Goal: Transaction & Acquisition: Download file/media

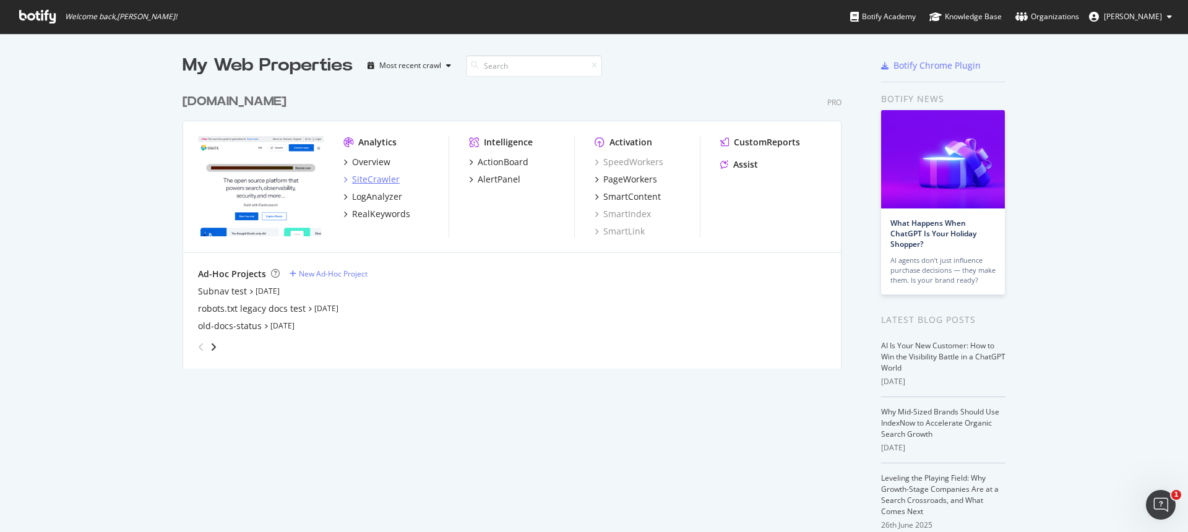
click at [371, 177] on div "SiteCrawler" at bounding box center [376, 179] width 48 height 12
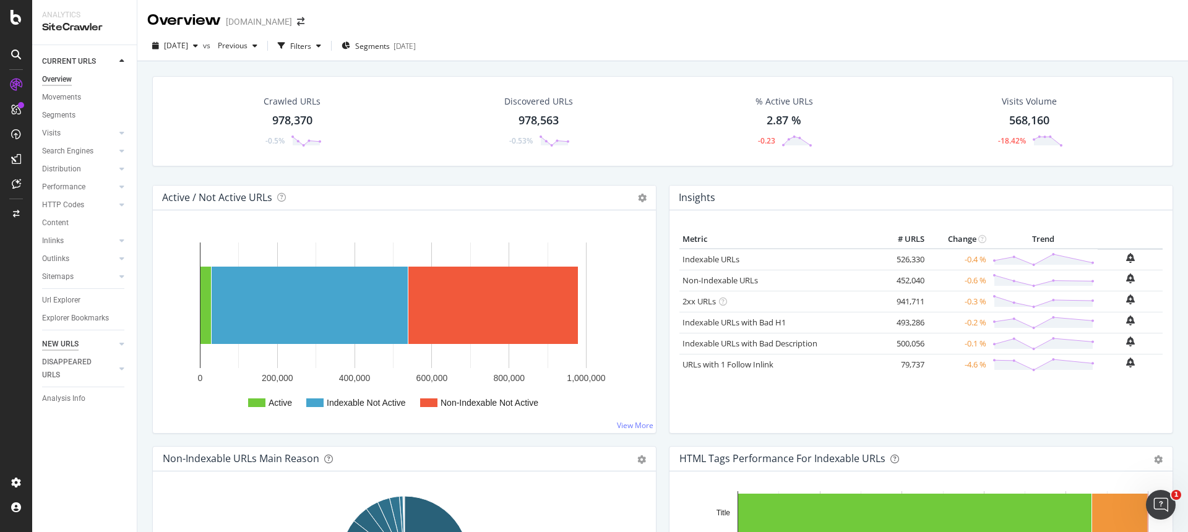
click at [64, 345] on div "NEW URLS" at bounding box center [60, 344] width 37 height 13
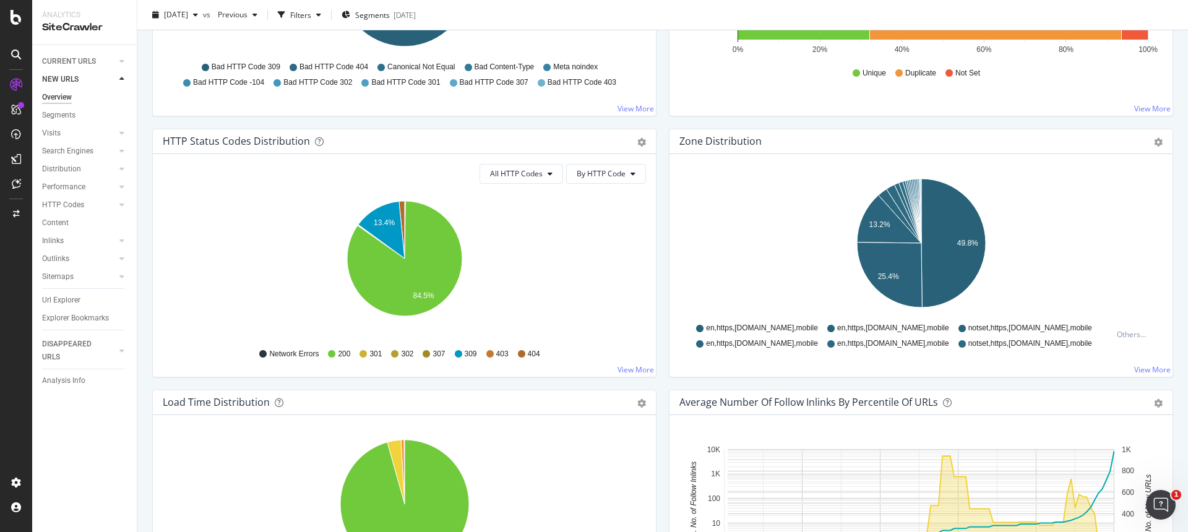
scroll to position [582, 0]
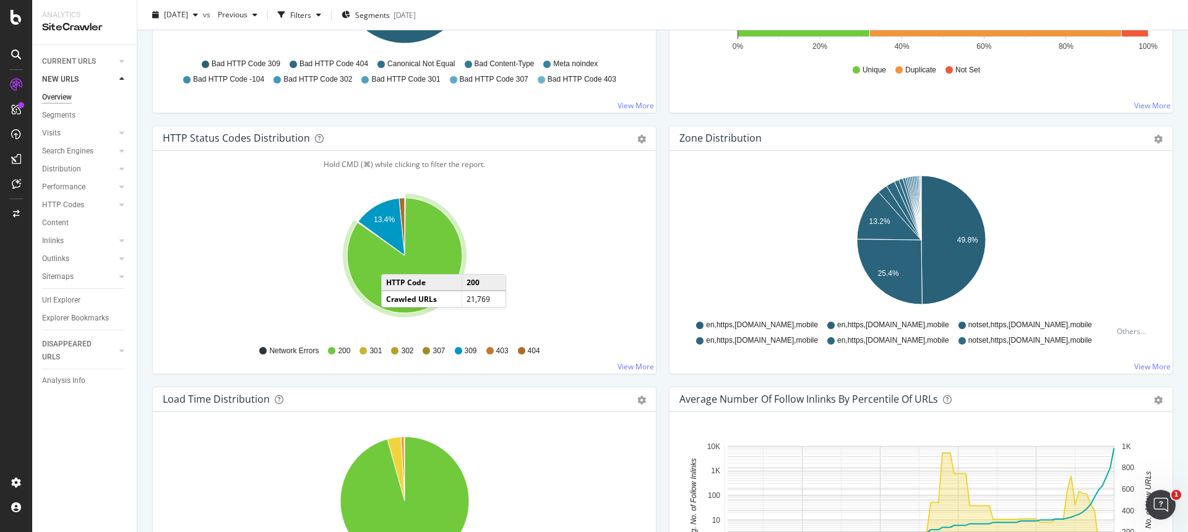
click at [393, 262] on icon "A chart." at bounding box center [404, 255] width 115 height 115
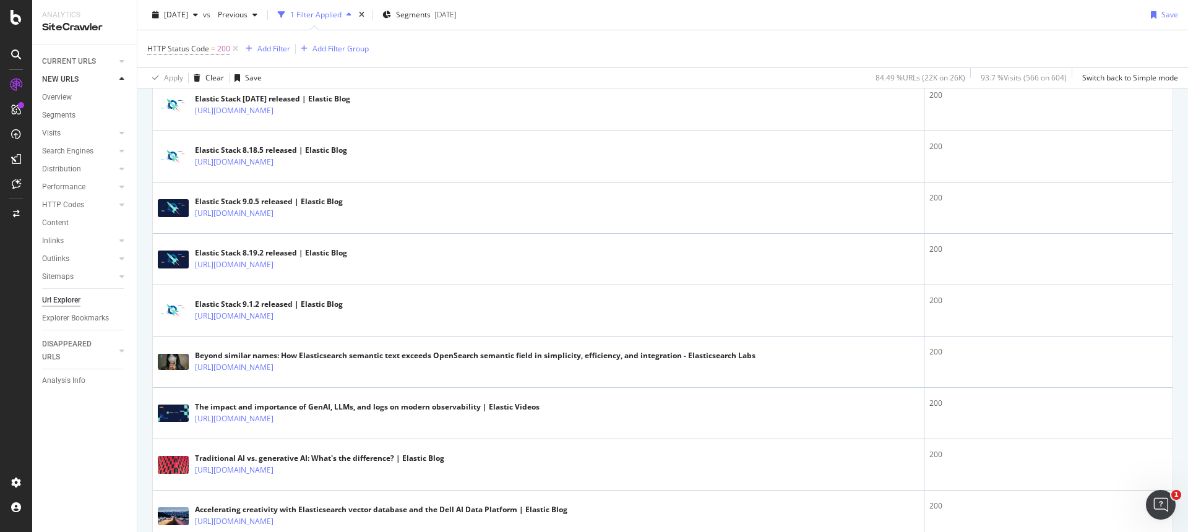
scroll to position [1979, 0]
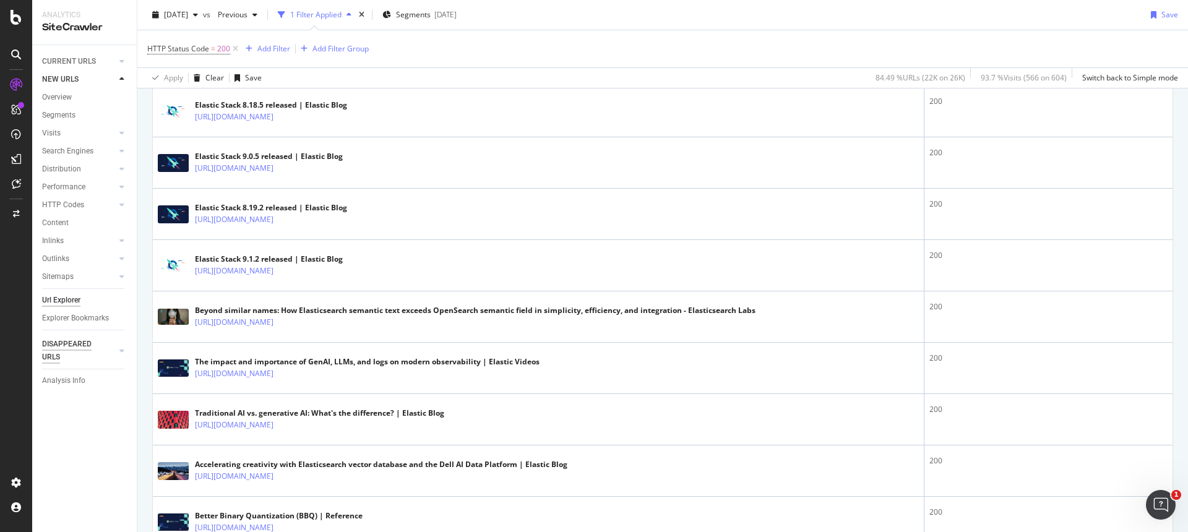
click at [69, 348] on div "DISAPPEARED URLS" at bounding box center [73, 351] width 62 height 26
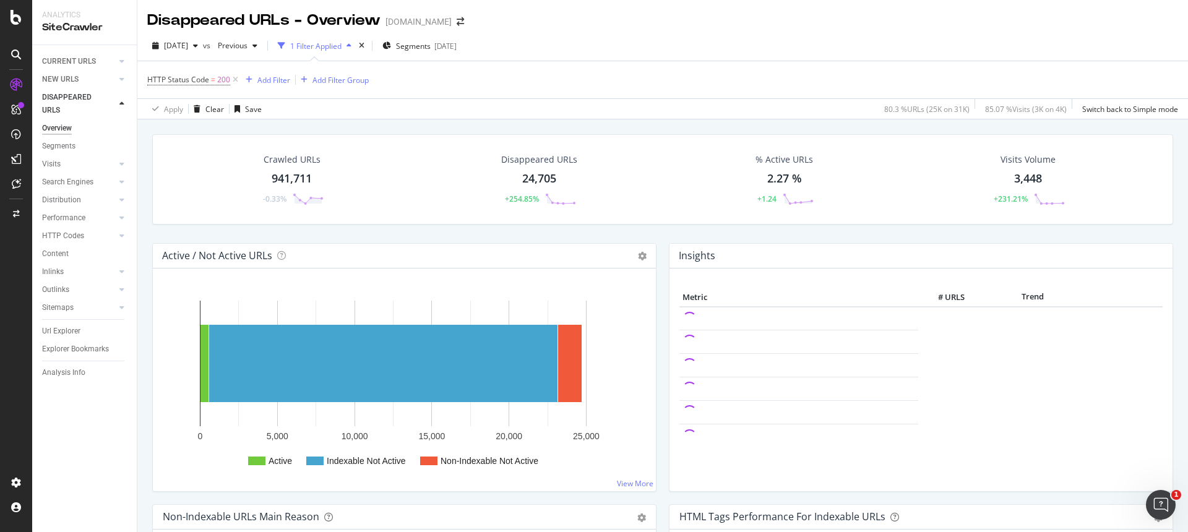
click at [535, 179] on div "24,705" at bounding box center [539, 179] width 34 height 16
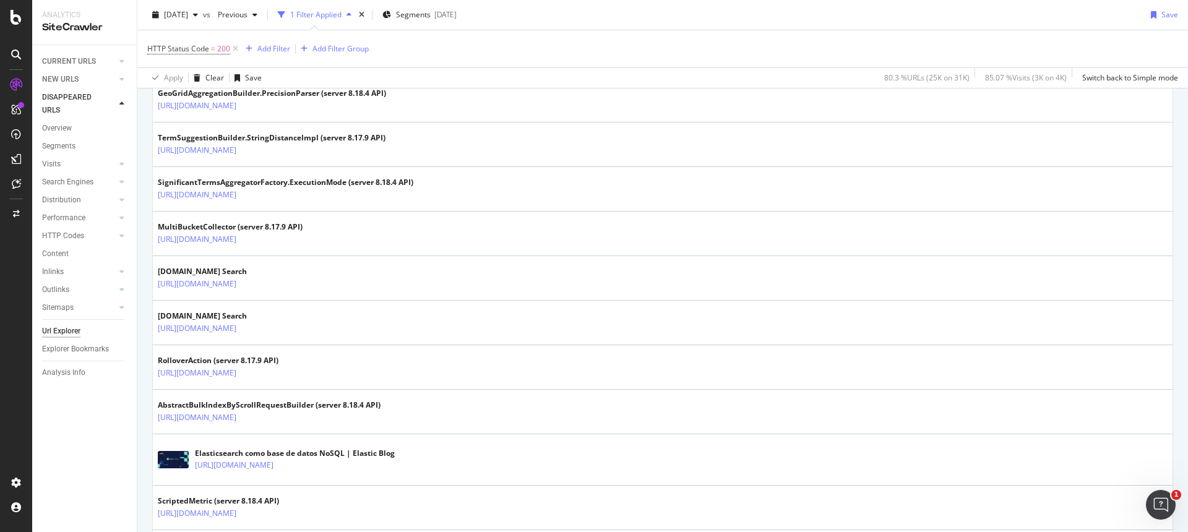
scroll to position [1020, 0]
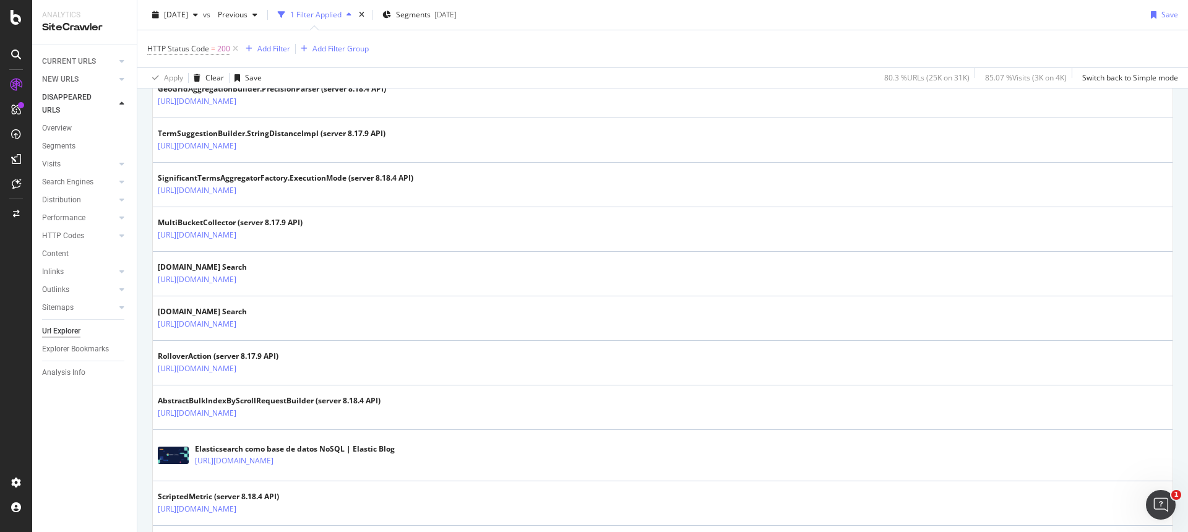
click at [79, 28] on div "SiteCrawler" at bounding box center [84, 27] width 85 height 14
click at [12, 27] on div at bounding box center [16, 266] width 32 height 532
click at [18, 24] on icon at bounding box center [16, 17] width 11 height 15
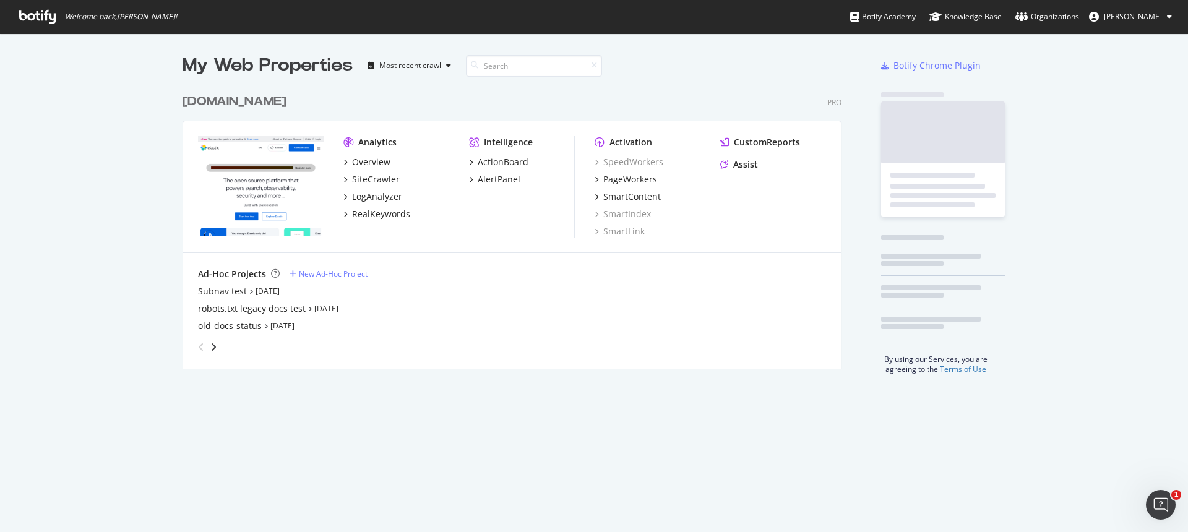
scroll to position [532, 1188]
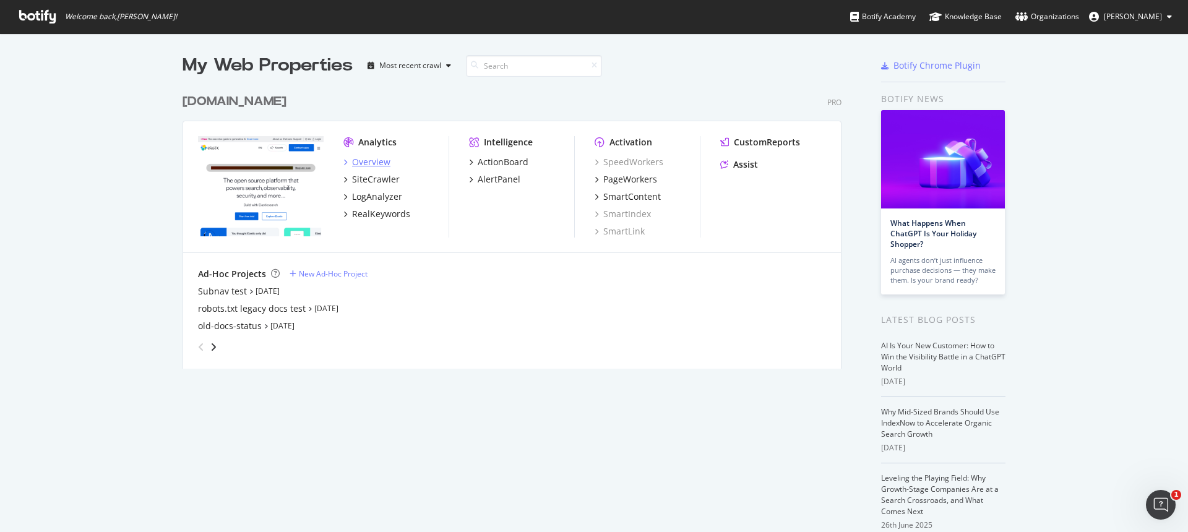
click at [366, 161] on div "Overview" at bounding box center [371, 162] width 38 height 12
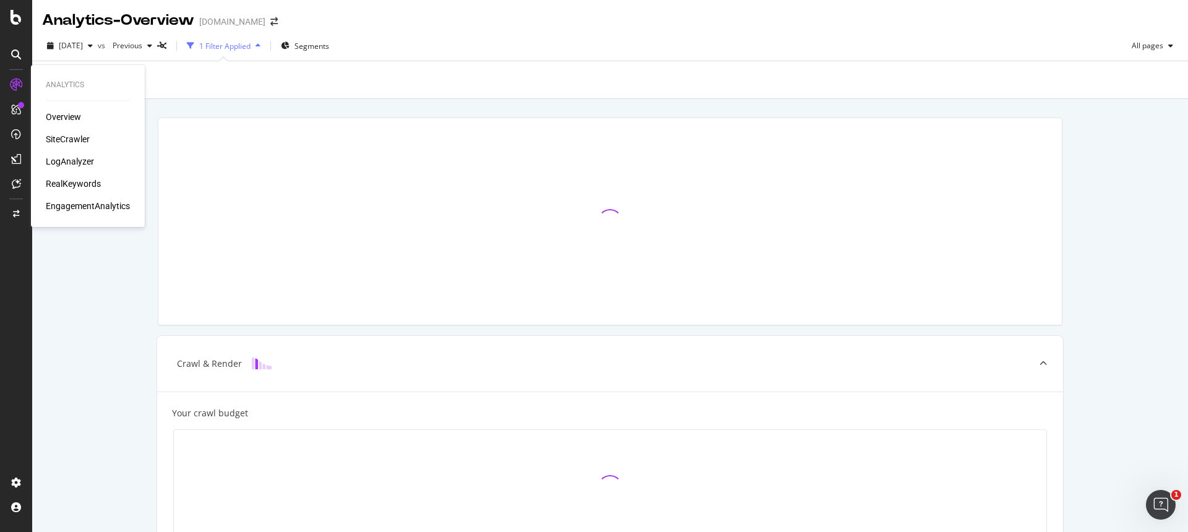
click at [79, 139] on div "SiteCrawler" at bounding box center [68, 139] width 44 height 12
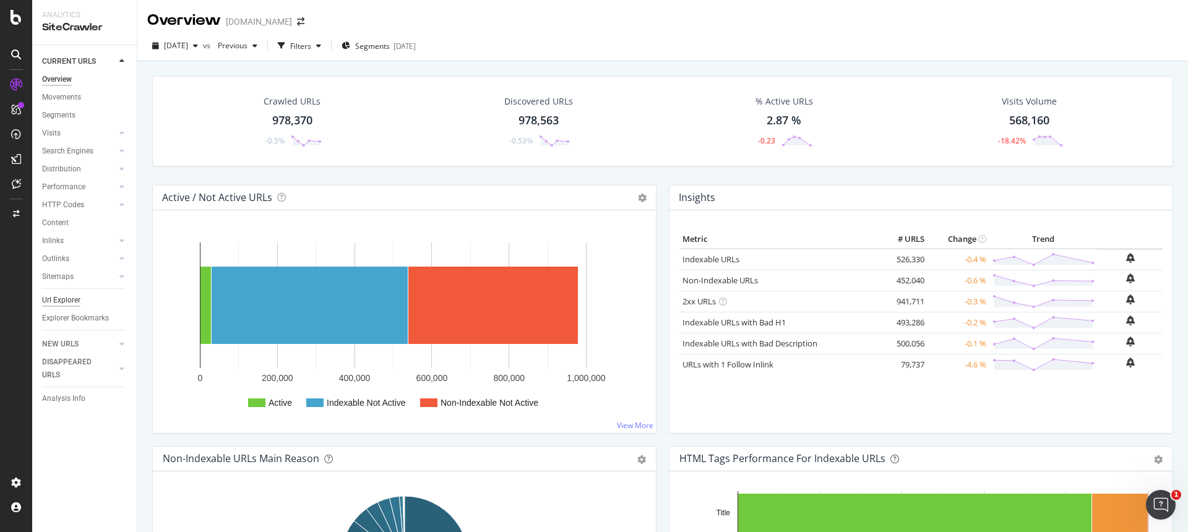
click at [66, 298] on div "Url Explorer" at bounding box center [61, 300] width 38 height 13
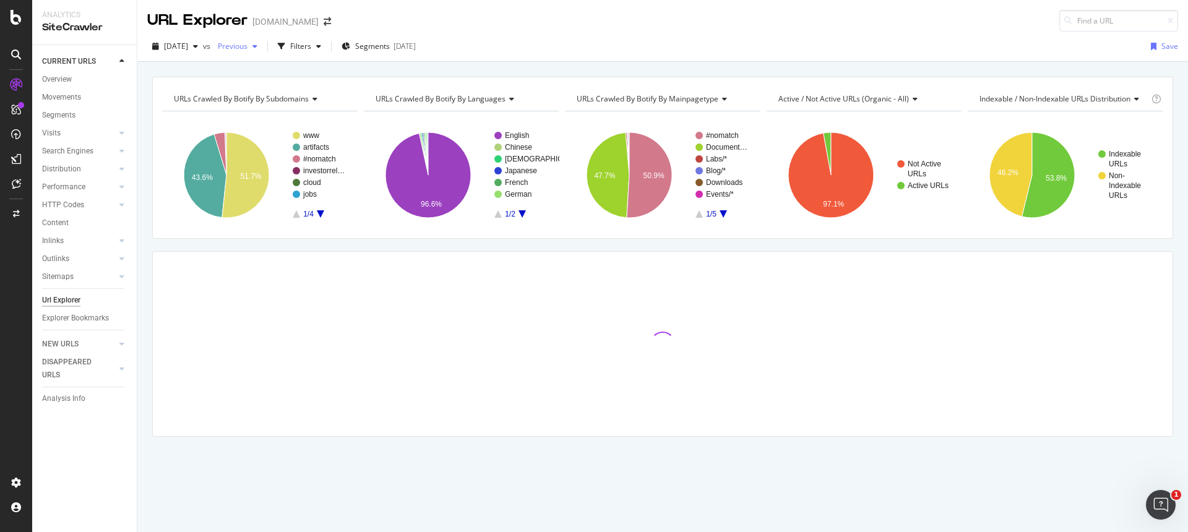
click at [247, 49] on span "Previous" at bounding box center [230, 46] width 35 height 11
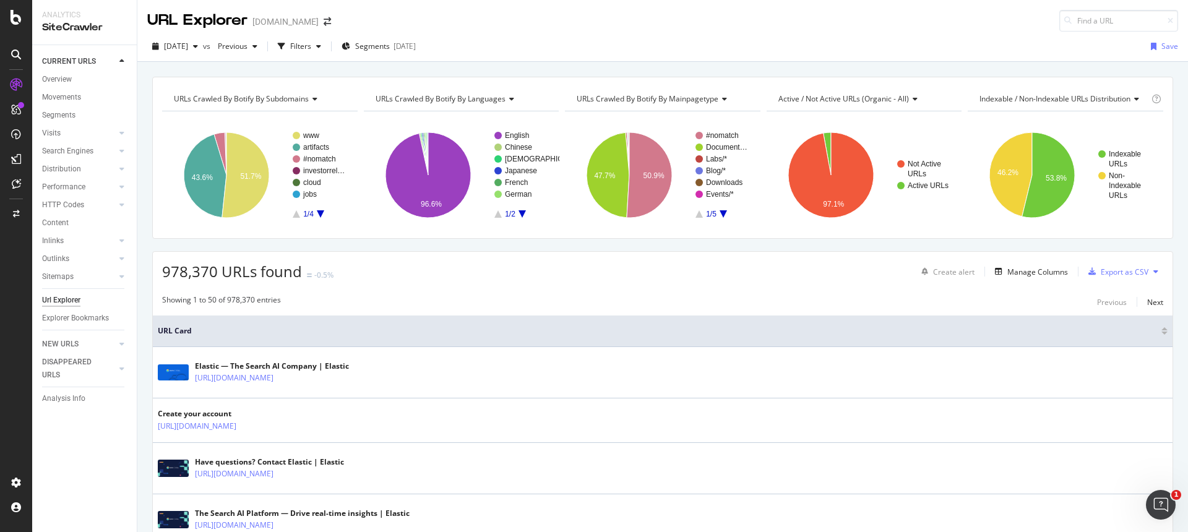
click at [458, 21] on div "URL Explorer [DOMAIN_NAME]" at bounding box center [662, 16] width 1051 height 32
click at [311, 42] on div "Filters" at bounding box center [300, 46] width 21 height 11
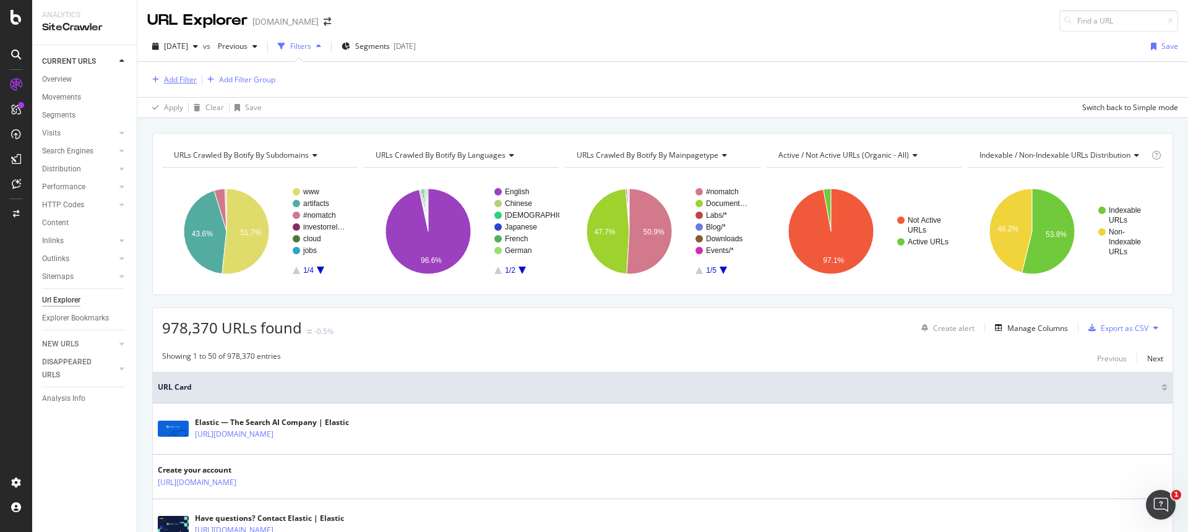
click at [178, 79] on div "Add Filter" at bounding box center [180, 79] width 33 height 11
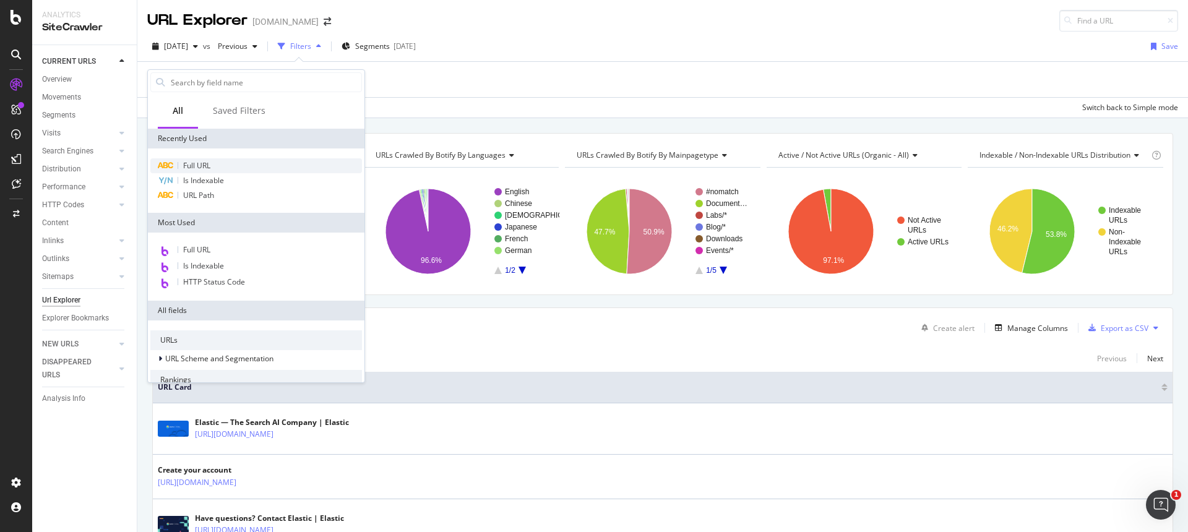
click at [209, 169] on span "Full URL" at bounding box center [196, 165] width 27 height 11
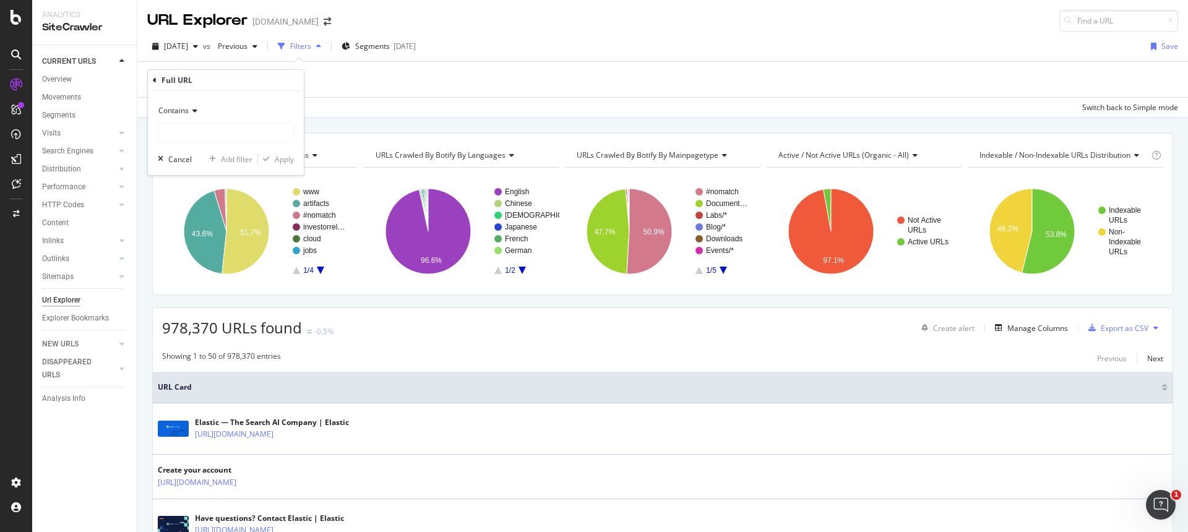
click at [186, 106] on span "Contains" at bounding box center [173, 110] width 30 height 11
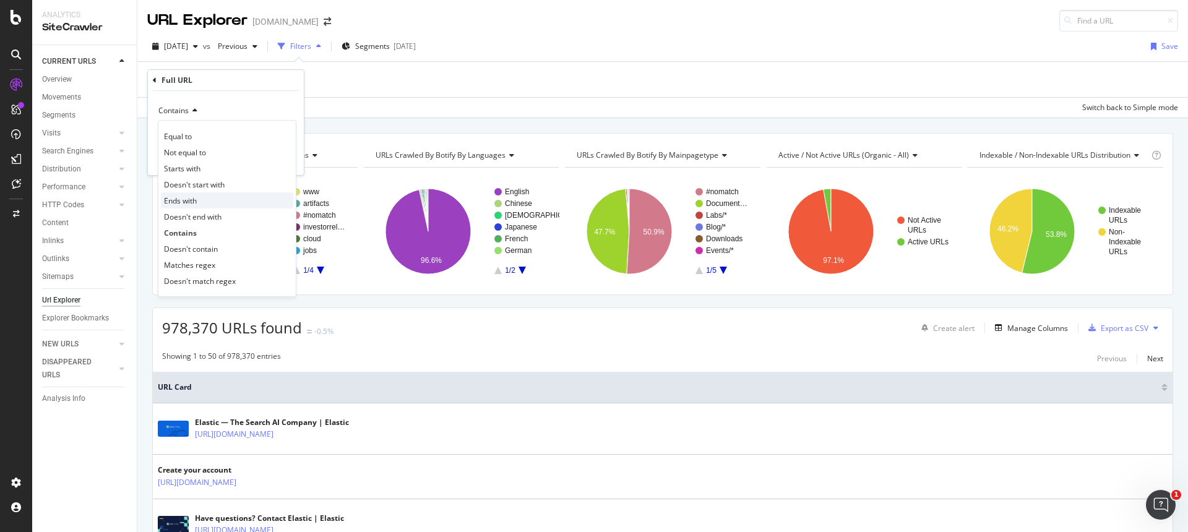
click at [192, 199] on span "Ends with" at bounding box center [180, 201] width 33 height 11
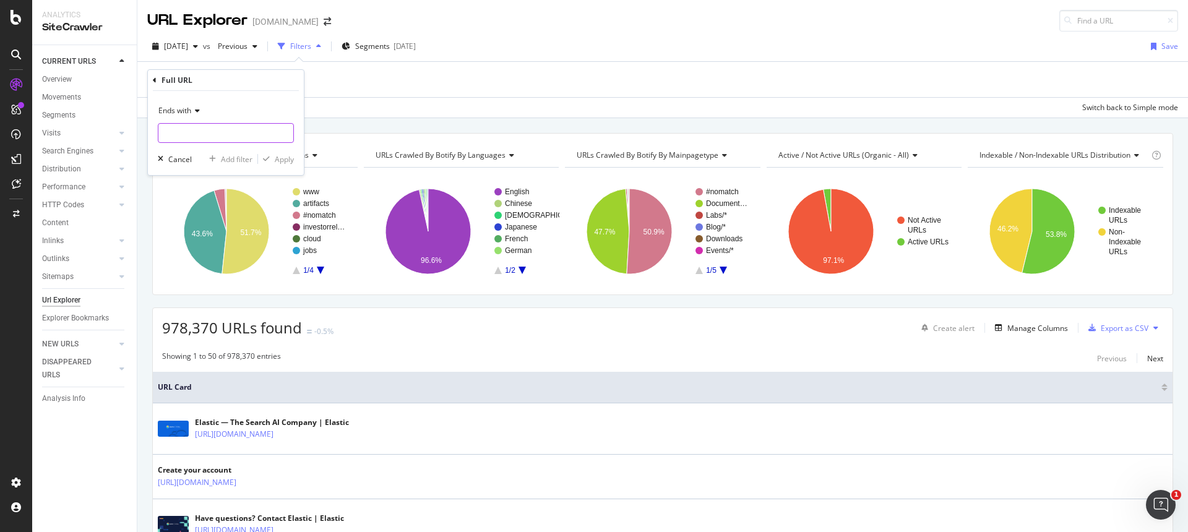
click at [221, 128] on input "text" at bounding box center [225, 133] width 135 height 20
type input ","
type input ".md"
click at [283, 157] on div "Apply" at bounding box center [284, 159] width 19 height 11
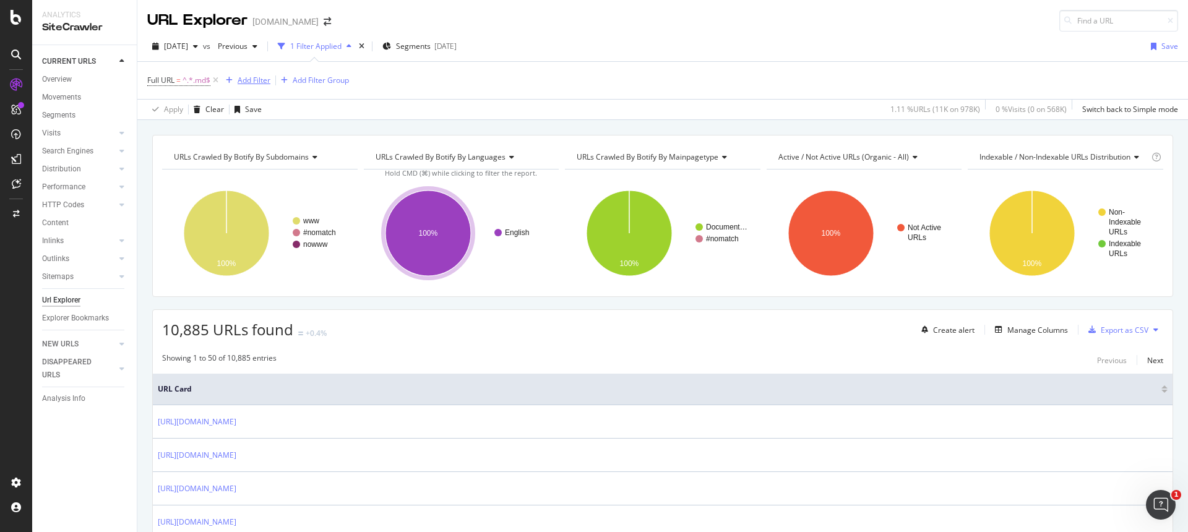
click at [266, 82] on div "Add Filter" at bounding box center [254, 80] width 33 height 11
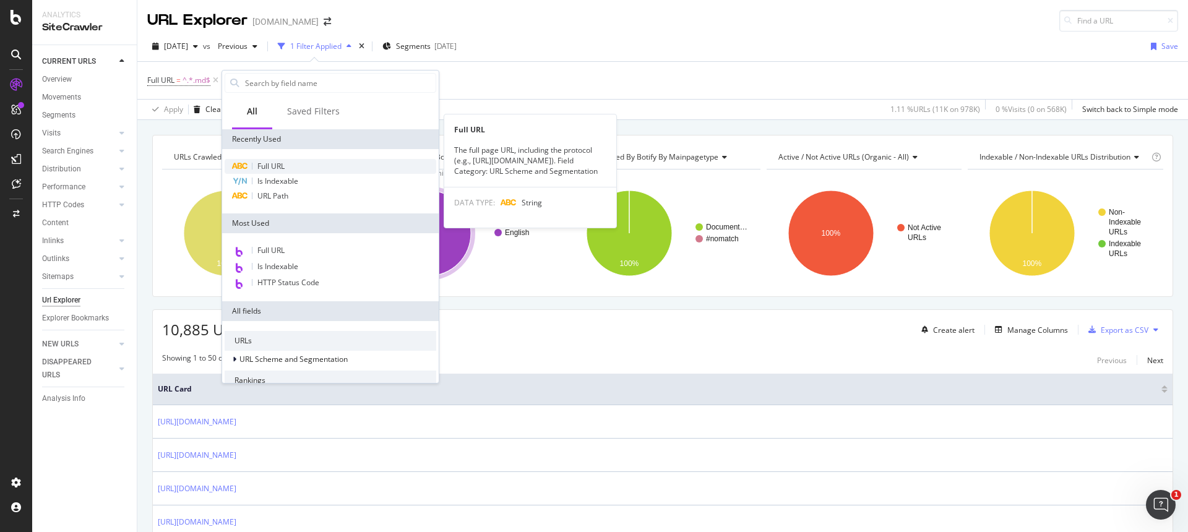
scroll to position [45, 0]
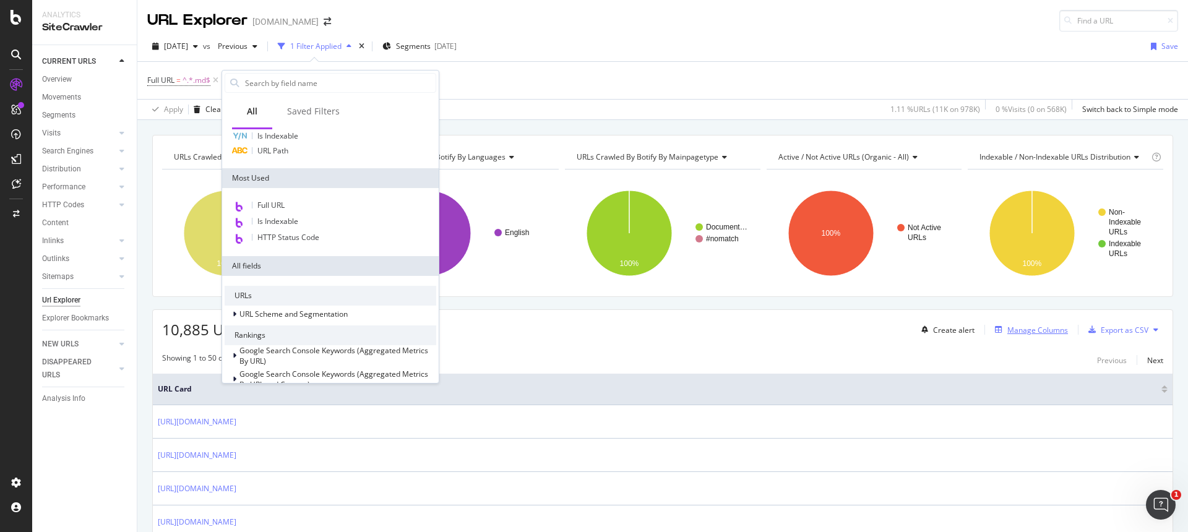
click at [1053, 327] on div "Manage Columns" at bounding box center [1037, 330] width 61 height 11
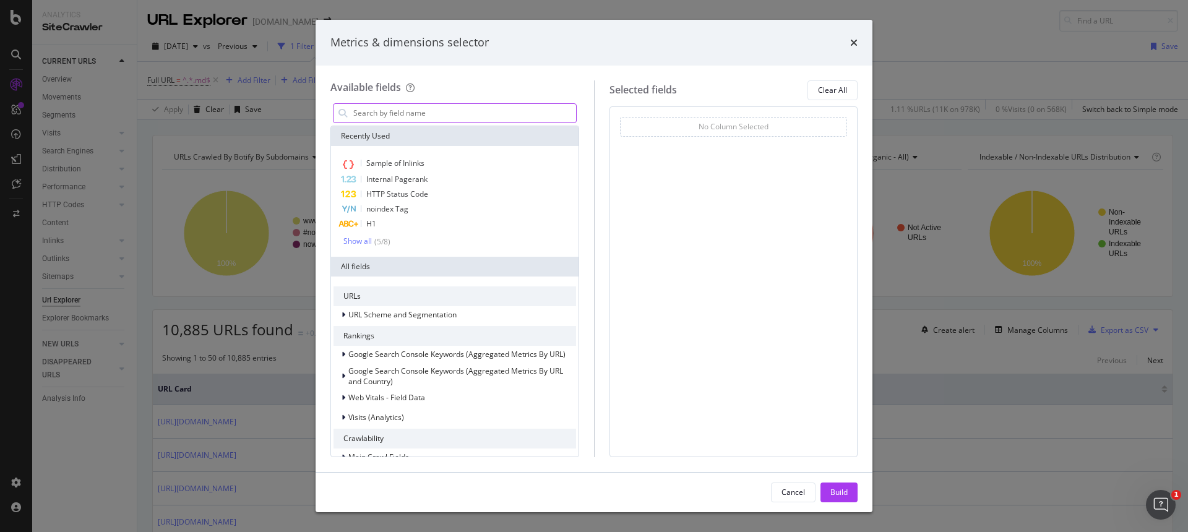
click at [474, 116] on input "modal" at bounding box center [464, 113] width 224 height 19
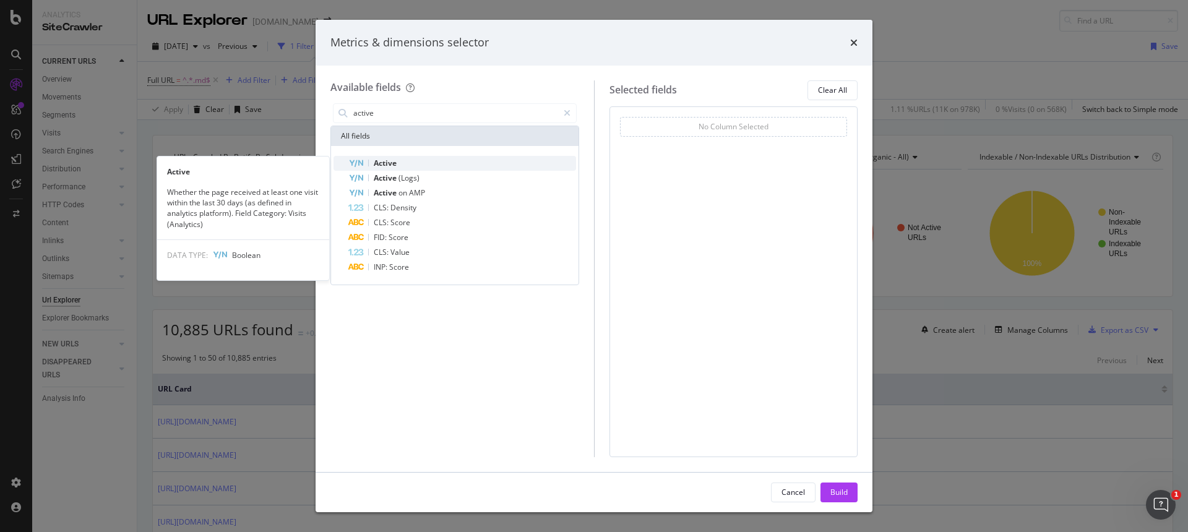
type input "active"
click at [391, 163] on span "Active" at bounding box center [385, 163] width 23 height 11
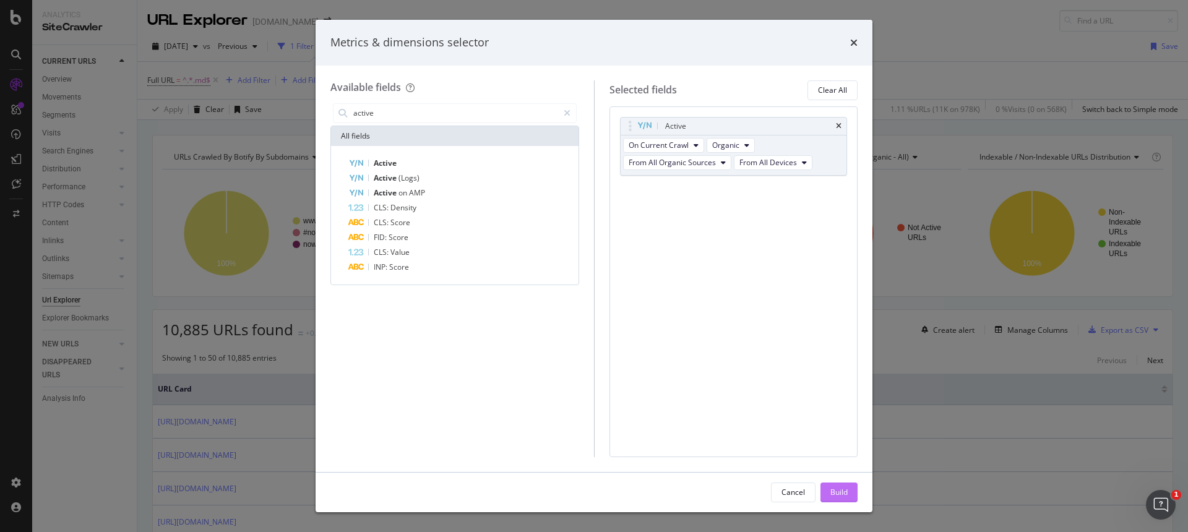
click at [841, 499] on div "Build" at bounding box center [838, 492] width 17 height 19
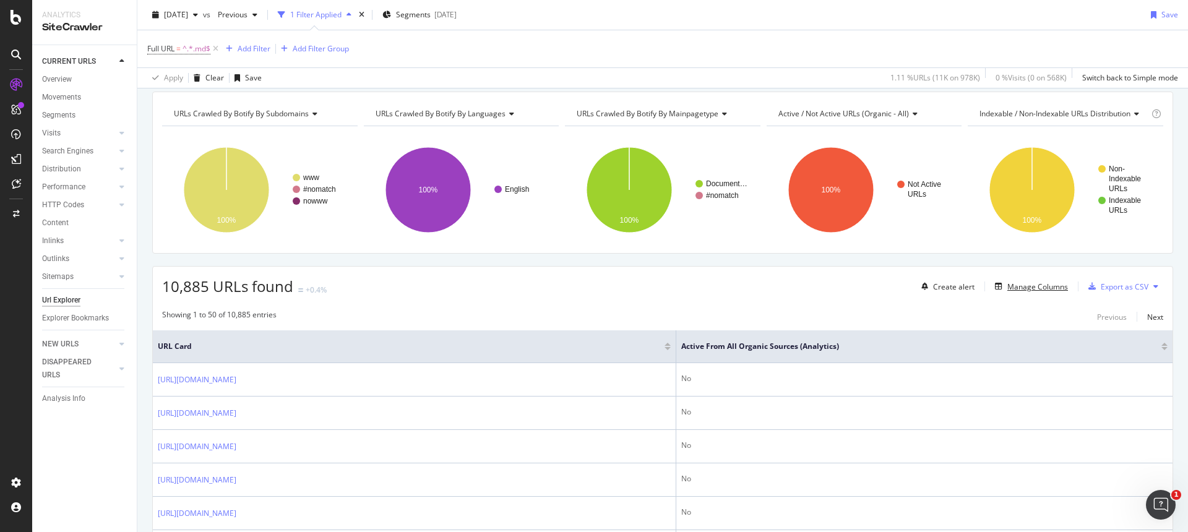
scroll to position [24, 0]
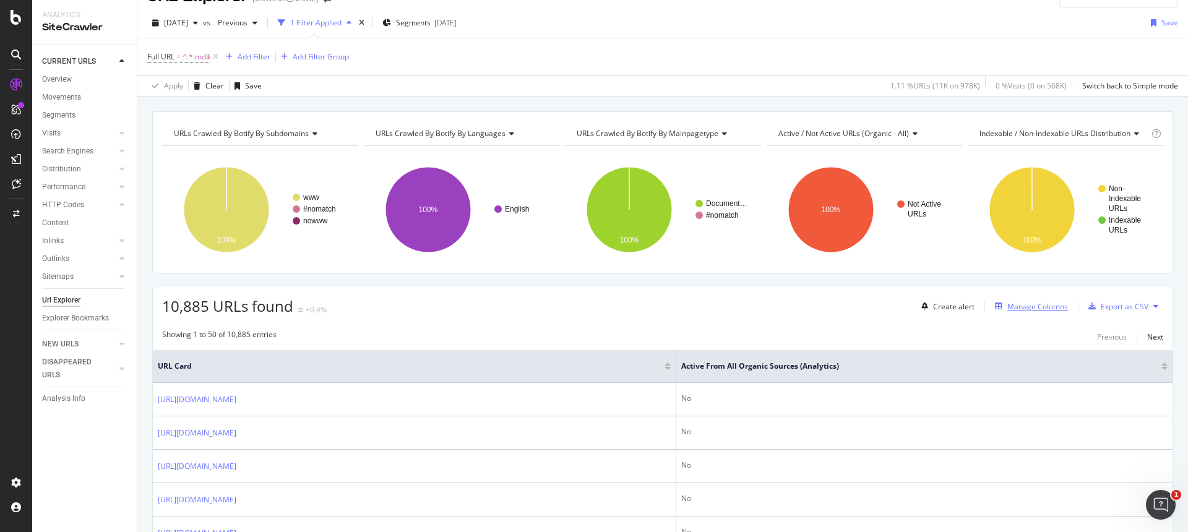
click at [1038, 308] on div "Manage Columns" at bounding box center [1037, 306] width 61 height 11
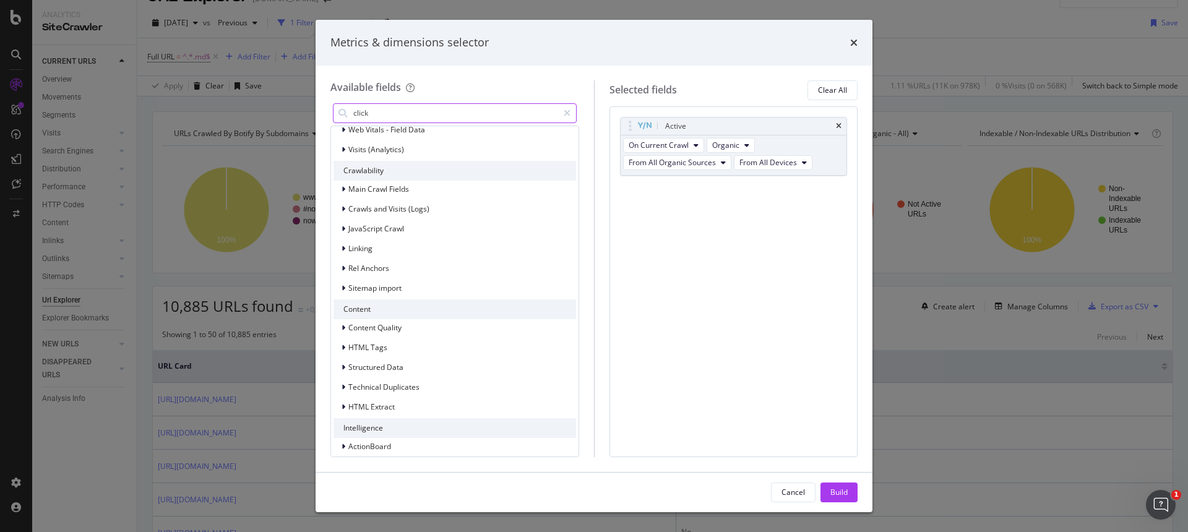
scroll to position [0, 0]
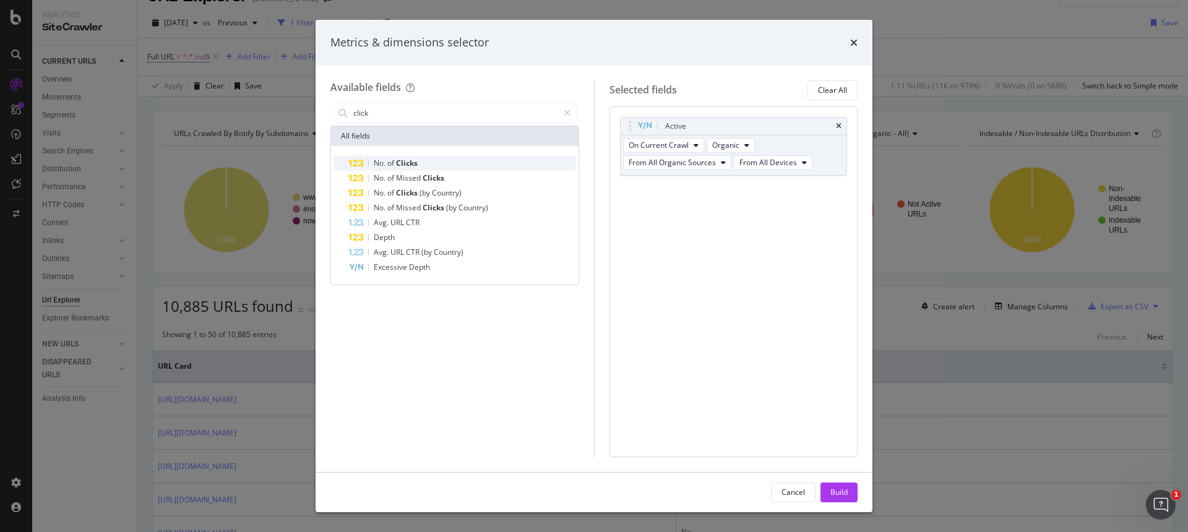
click at [427, 160] on div "No. of Clicks" at bounding box center [462, 163] width 228 height 15
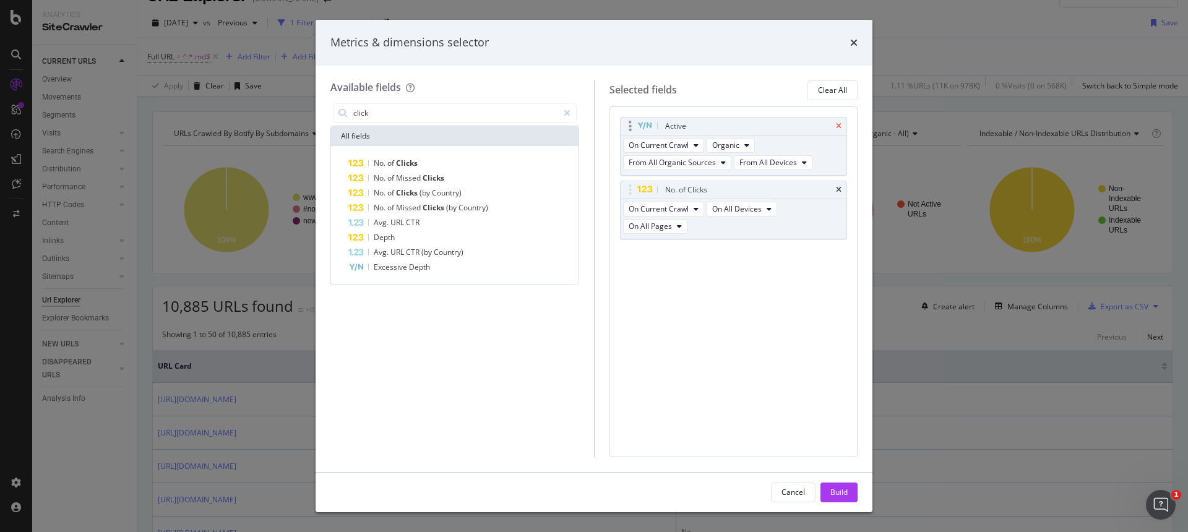
click at [838, 125] on icon "times" at bounding box center [839, 126] width 6 height 7
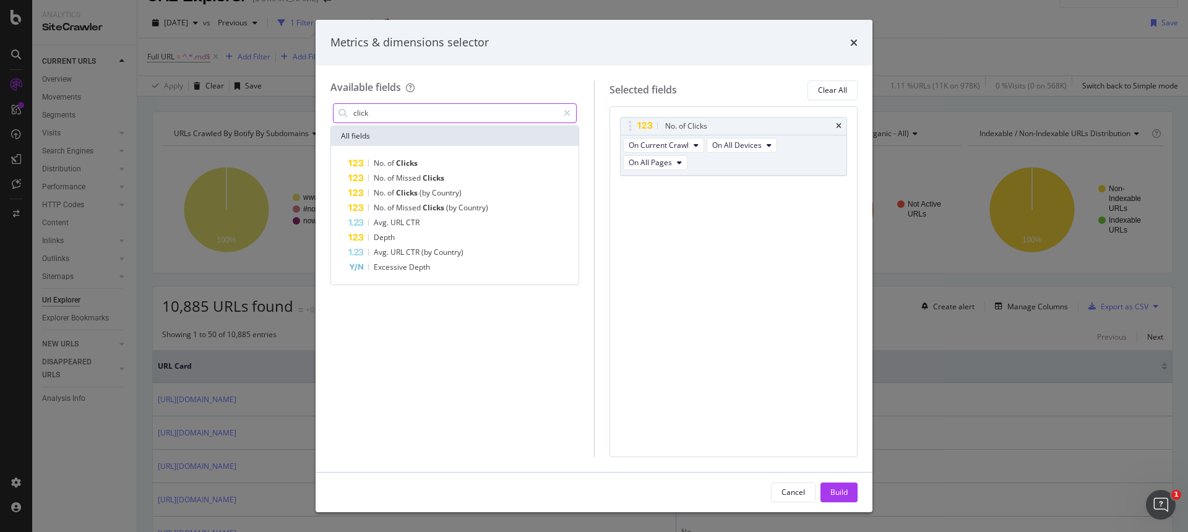
click at [429, 107] on input "click" at bounding box center [455, 113] width 206 height 19
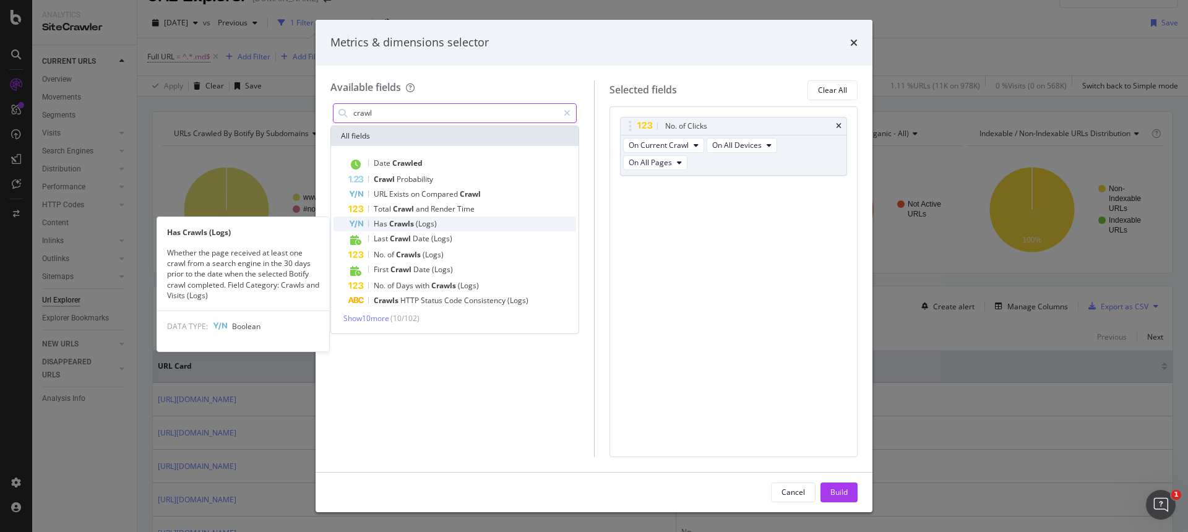
type input "crawl"
click at [534, 228] on div "Has Crawls (Logs)" at bounding box center [462, 224] width 228 height 15
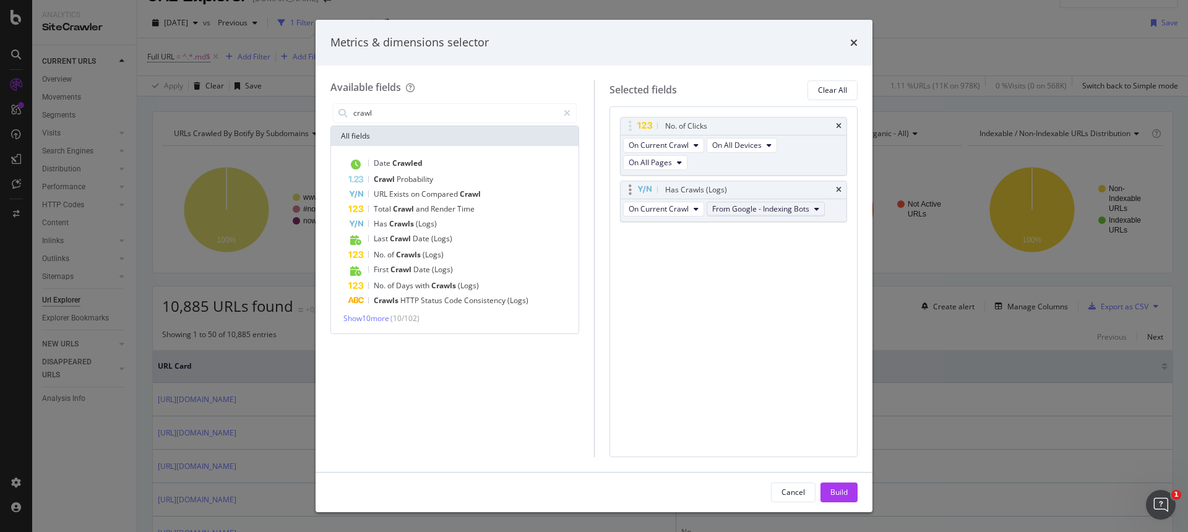
click at [780, 211] on span "From Google - Indexing Bots" at bounding box center [760, 209] width 97 height 11
click at [663, 269] on div "No. of Clicks On Current Crawl On All Devices On All Pages Has Crawls (Logs) On…" at bounding box center [733, 281] width 249 height 351
click at [845, 489] on div "Build" at bounding box center [838, 492] width 17 height 11
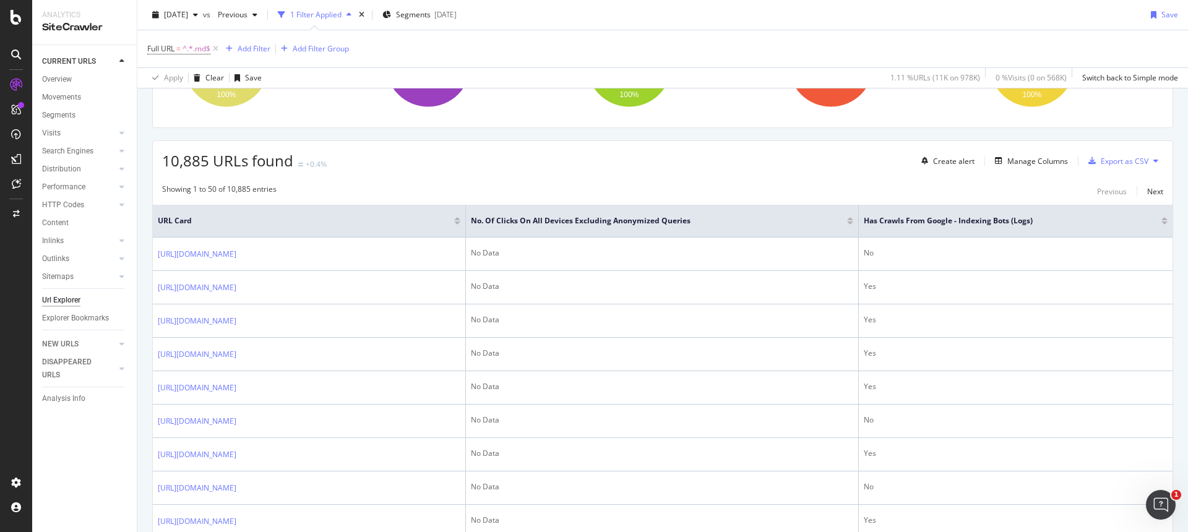
scroll to position [166, 0]
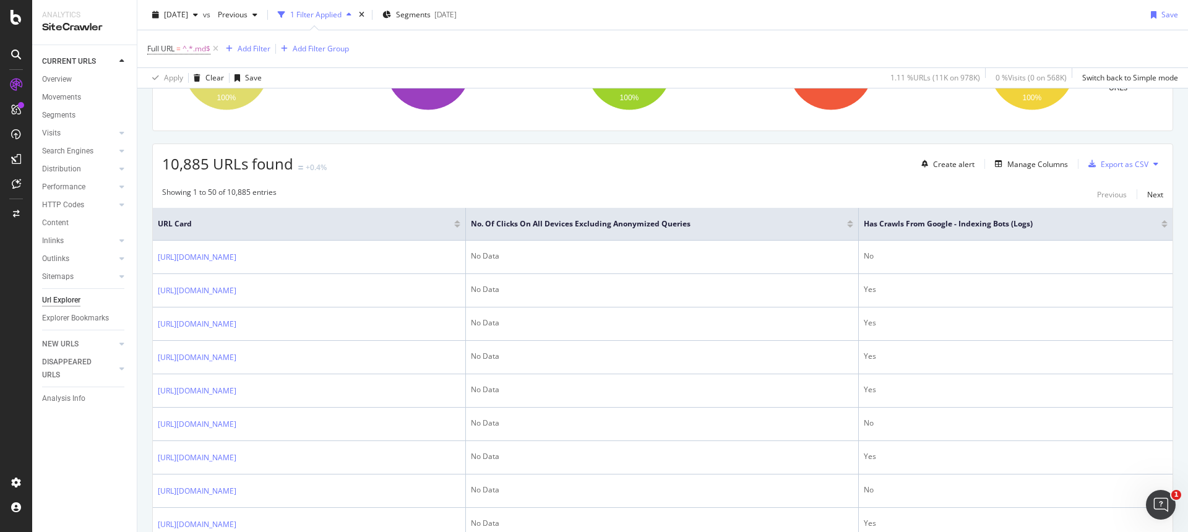
click at [853, 228] on div "No. of Clicks On All Devices excluding anonymized queries" at bounding box center [662, 224] width 382 height 12
click at [853, 226] on div at bounding box center [850, 226] width 6 height 3
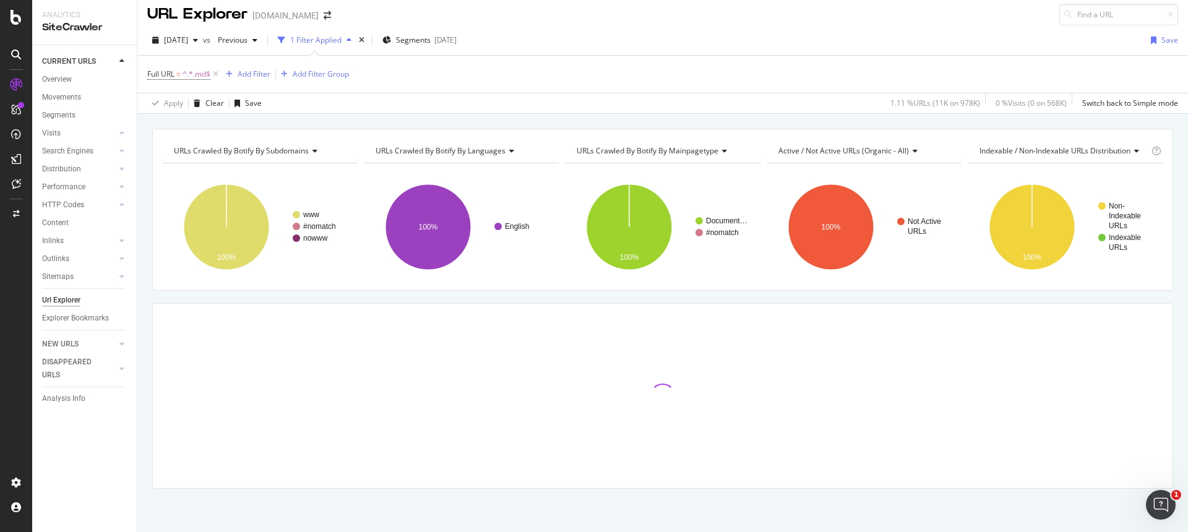
scroll to position [6, 0]
click at [894, 221] on rect "A chart." at bounding box center [865, 227] width 196 height 108
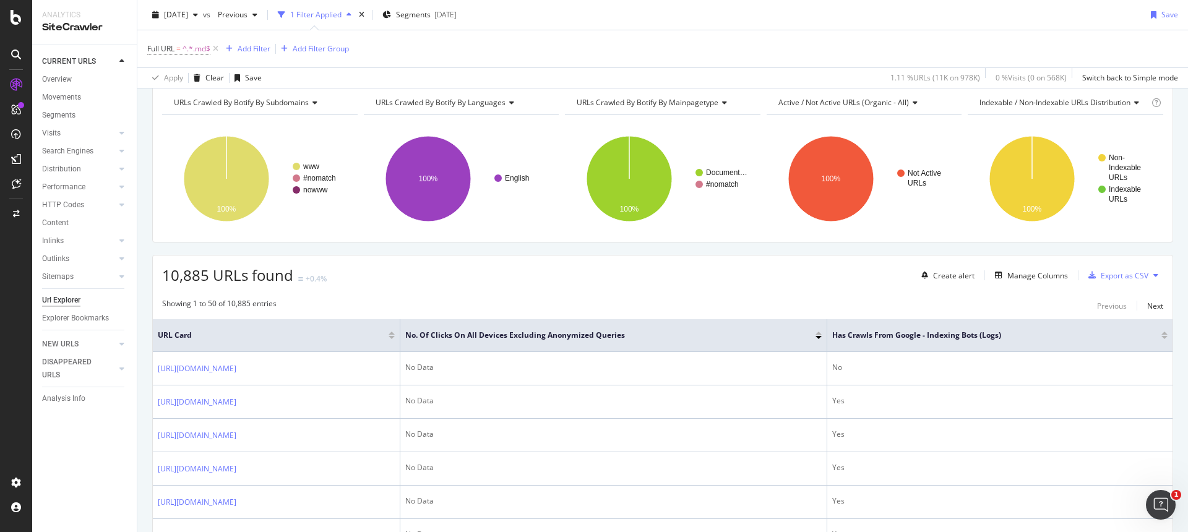
scroll to position [55, 0]
click at [818, 338] on div at bounding box center [818, 336] width 6 height 3
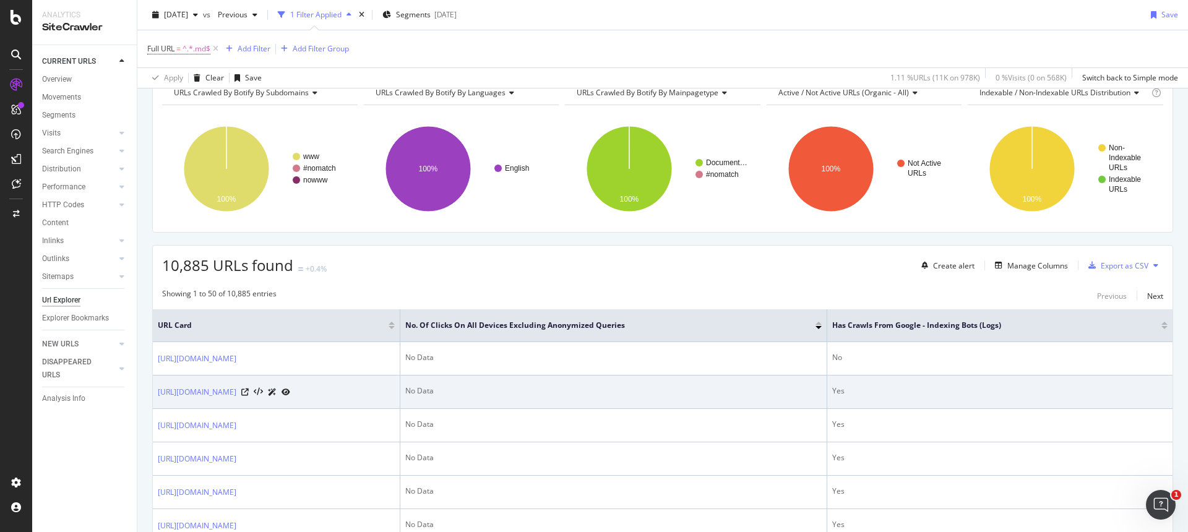
scroll to position [0, 0]
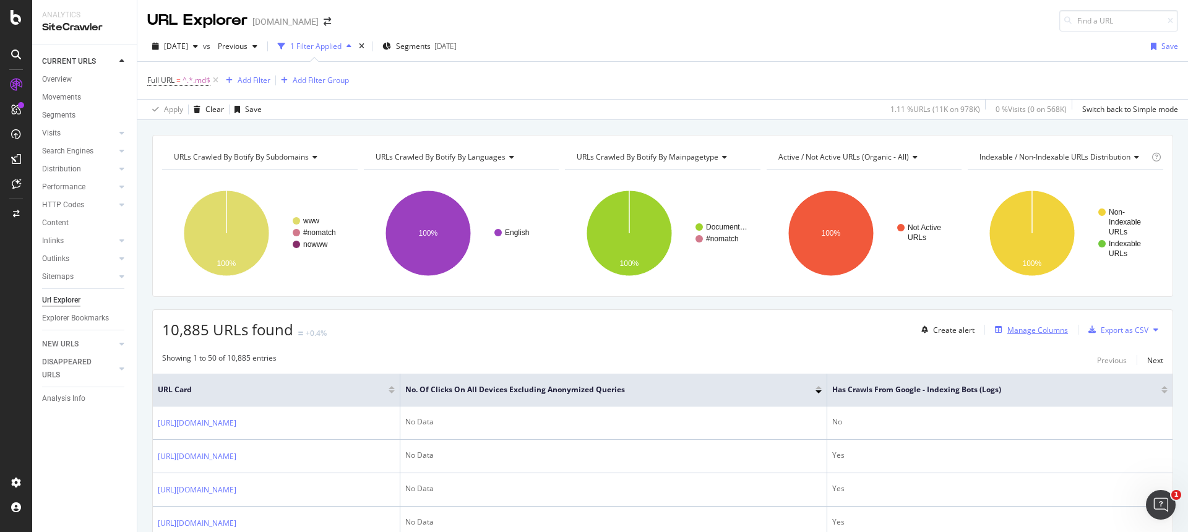
click at [1049, 326] on div "Manage Columns" at bounding box center [1037, 330] width 61 height 11
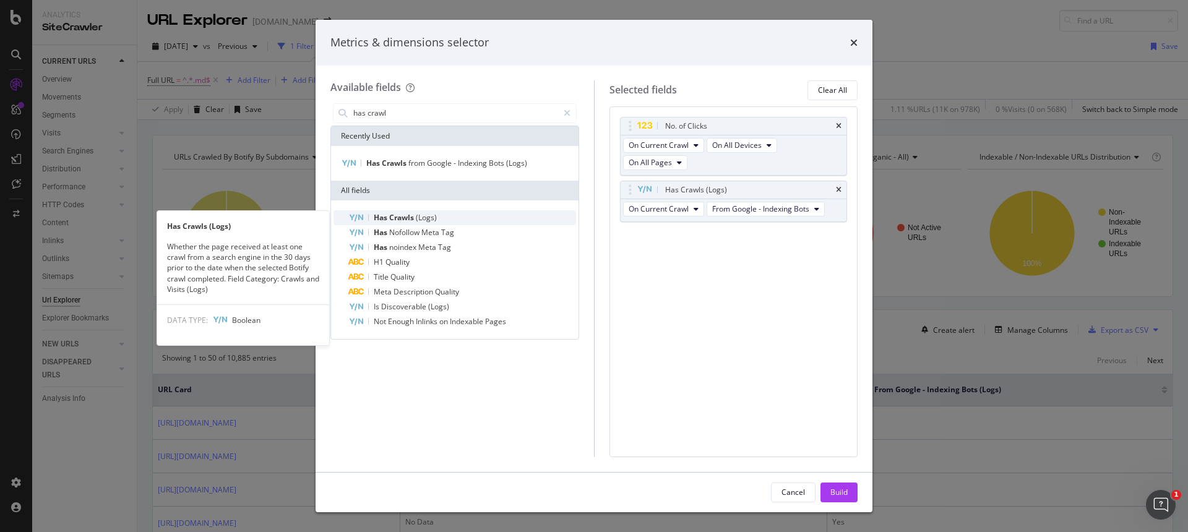
type input "has crawl"
click at [460, 213] on div "Has Crawls (Logs)" at bounding box center [462, 217] width 228 height 15
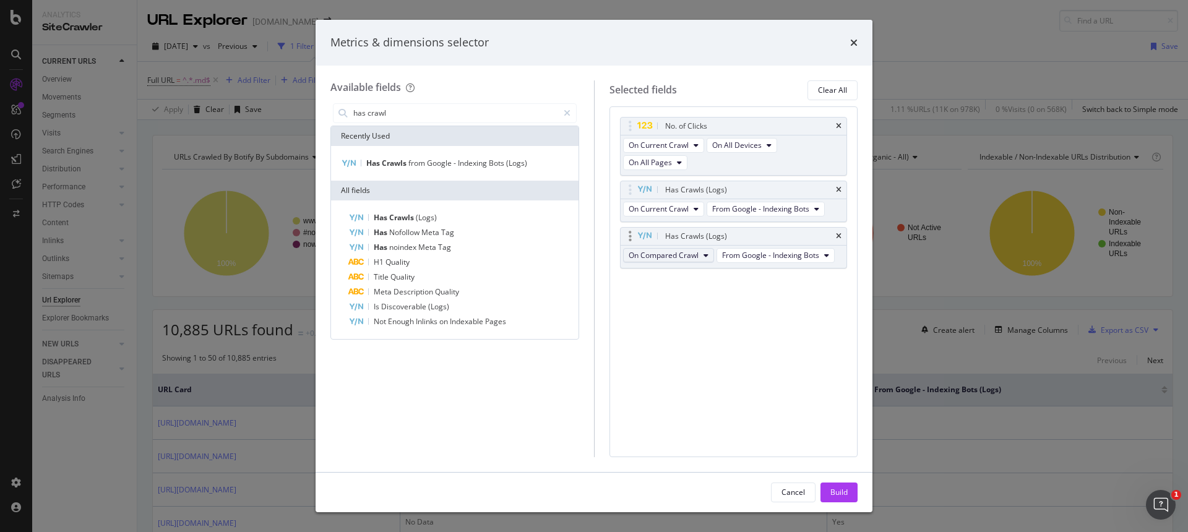
click at [693, 255] on span "On Compared Crawl" at bounding box center [664, 255] width 70 height 11
click at [775, 258] on span "From Google - Indexing Bots" at bounding box center [770, 255] width 97 height 11
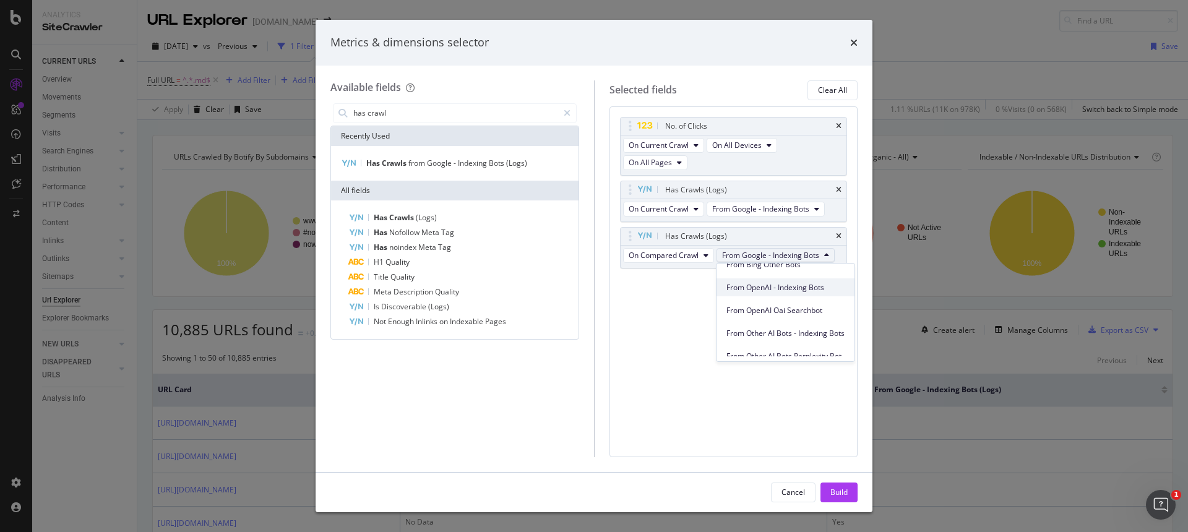
scroll to position [200, 0]
click at [763, 288] on span "From OpenAI - Indexing Bots" at bounding box center [785, 283] width 118 height 11
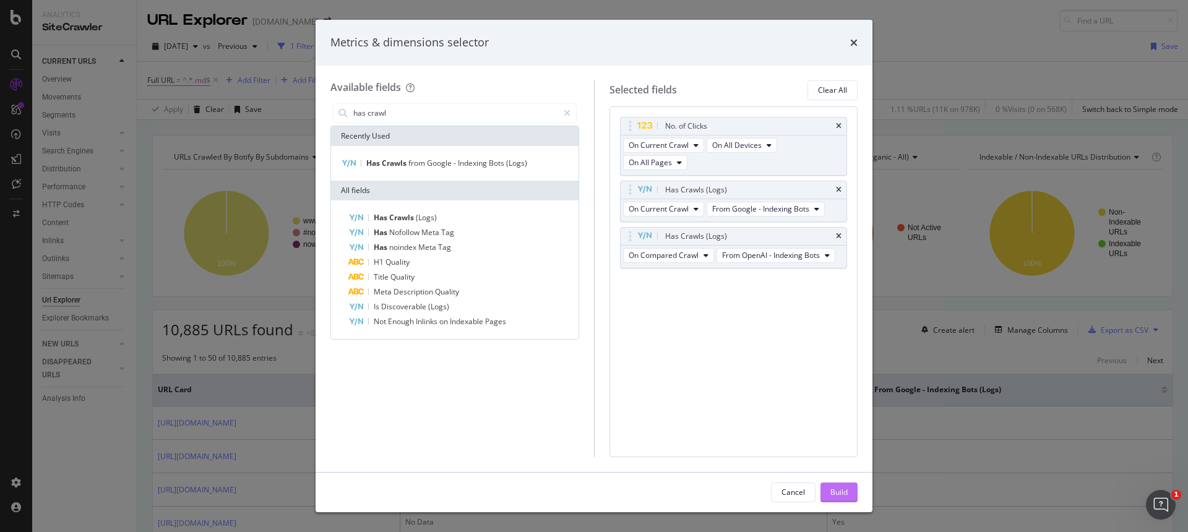
click at [839, 496] on div "Build" at bounding box center [838, 492] width 17 height 11
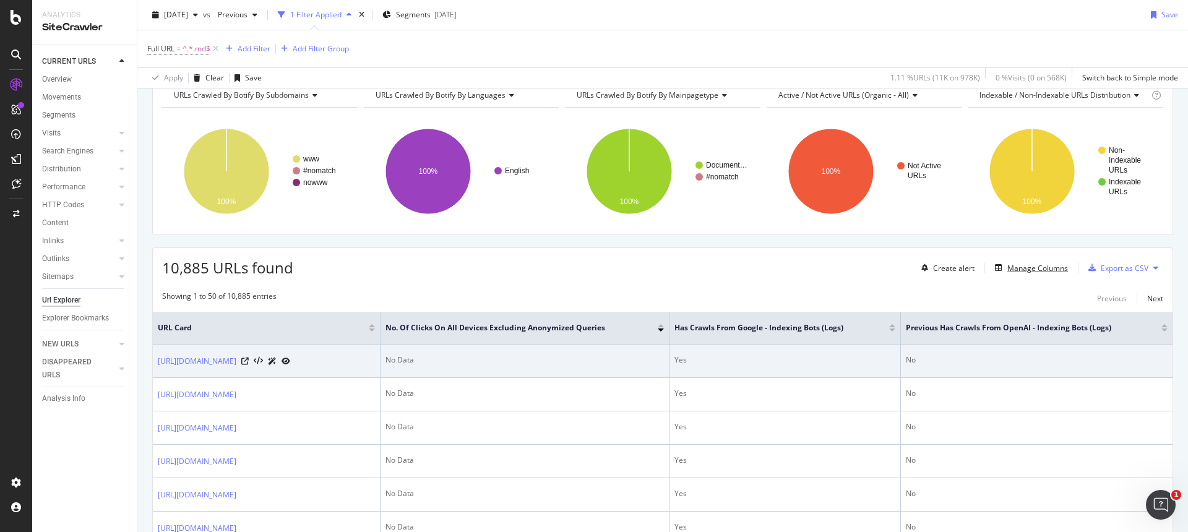
scroll to position [66, 0]
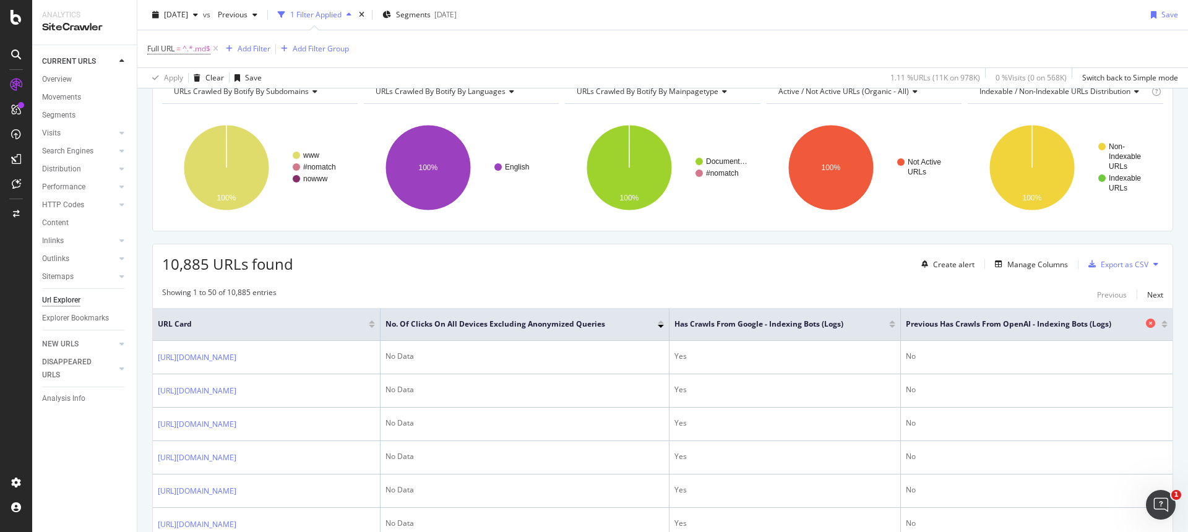
click at [1037, 320] on span "Previous Has Crawls from OpenAI - Indexing Bots (Logs)" at bounding box center [1024, 324] width 237 height 11
click at [1151, 320] on icon at bounding box center [1150, 323] width 9 height 9
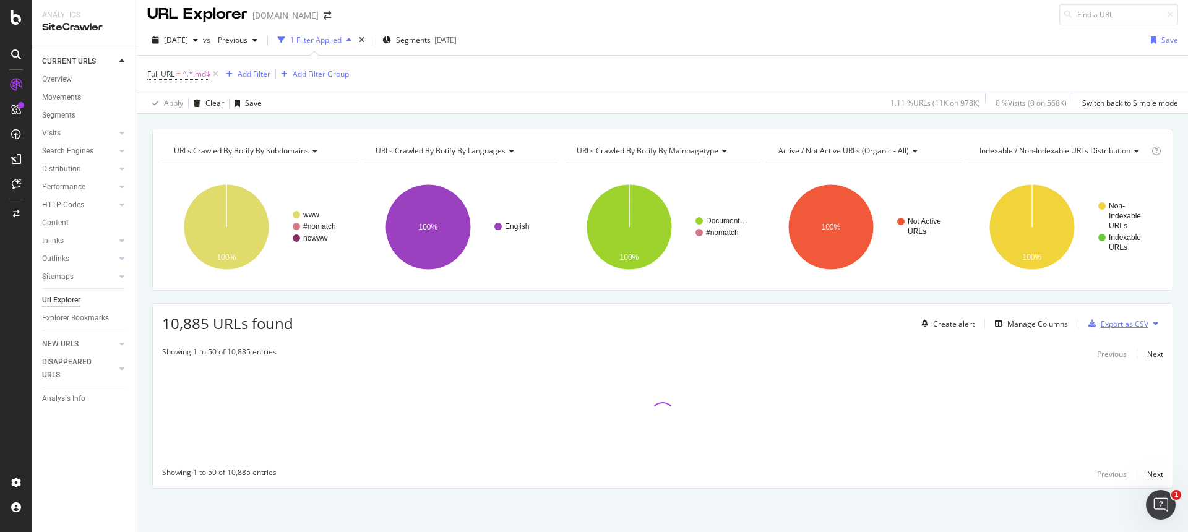
scroll to position [6, 0]
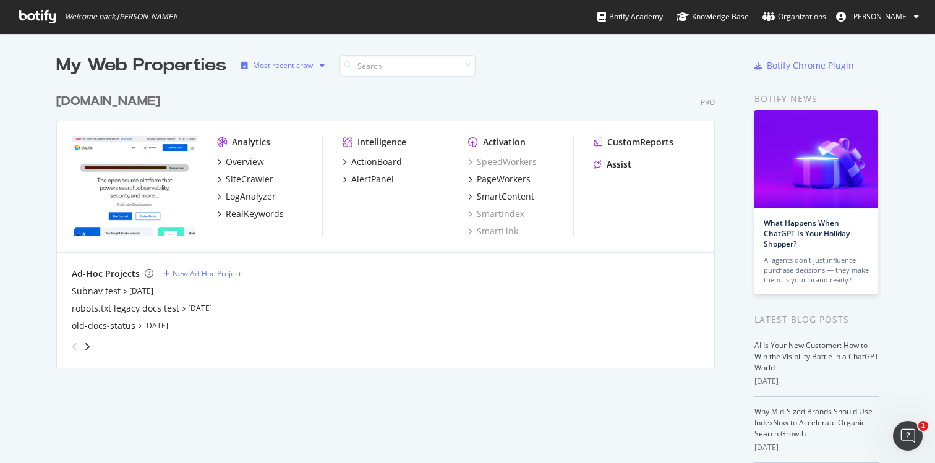
click at [317, 66] on div "button" at bounding box center [322, 65] width 15 height 7
click at [322, 52] on div "My Web Properties Most recent crawl elastic.co Pro Analytics Overview SiteCrawl…" at bounding box center [467, 341] width 935 height 617
click at [244, 178] on div "SiteCrawler" at bounding box center [250, 179] width 48 height 12
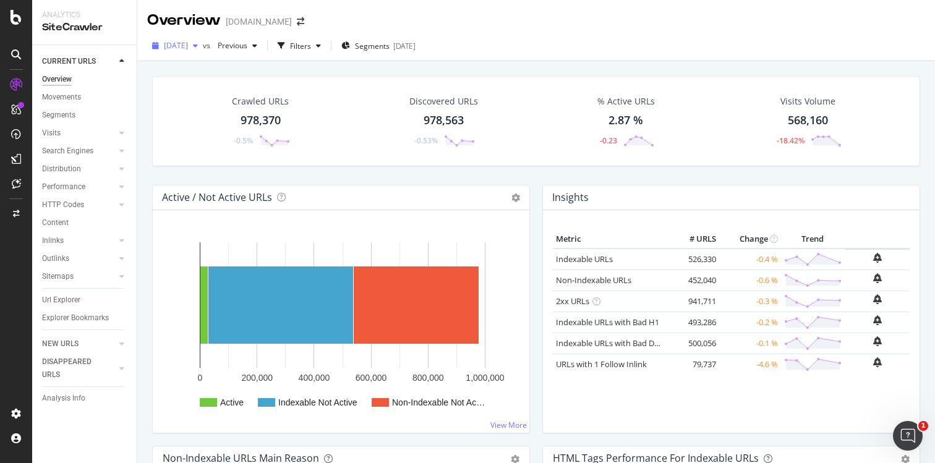
click at [198, 45] on icon "button" at bounding box center [195, 45] width 5 height 7
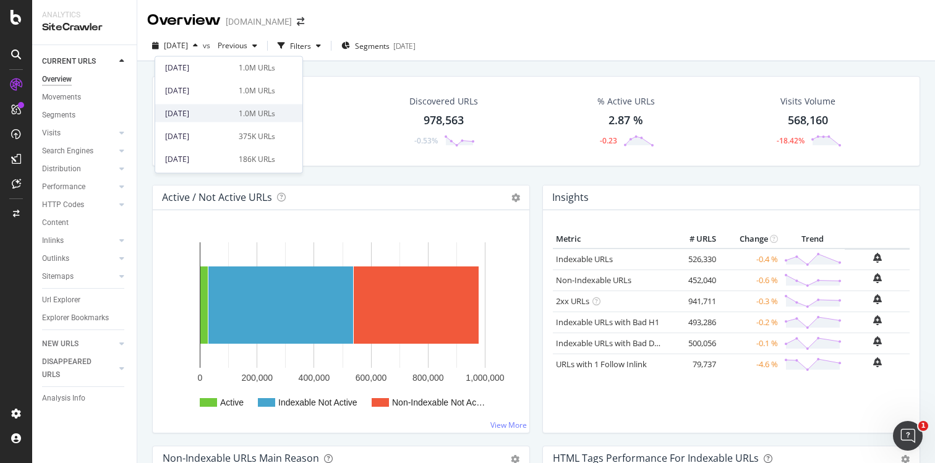
click at [215, 116] on div "[DATE]" at bounding box center [198, 113] width 66 height 11
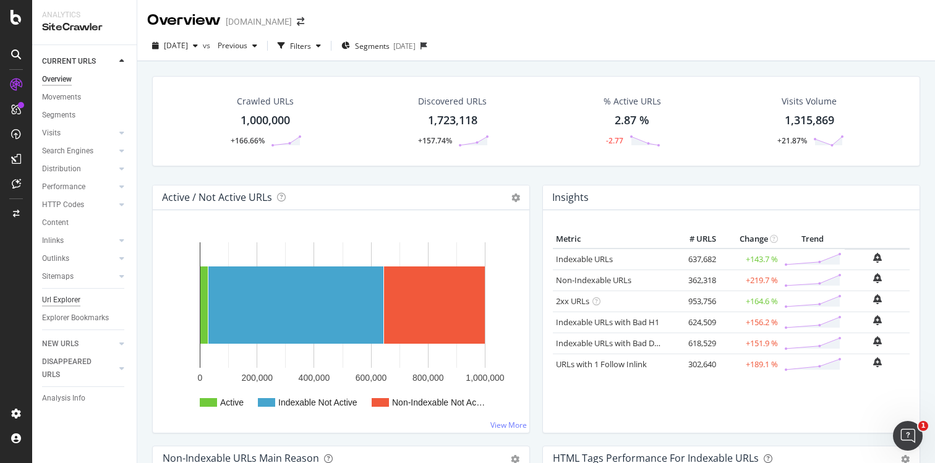
drag, startPoint x: 61, startPoint y: 304, endPoint x: 69, endPoint y: 304, distance: 8.1
click at [61, 304] on div "Url Explorer" at bounding box center [61, 300] width 38 height 13
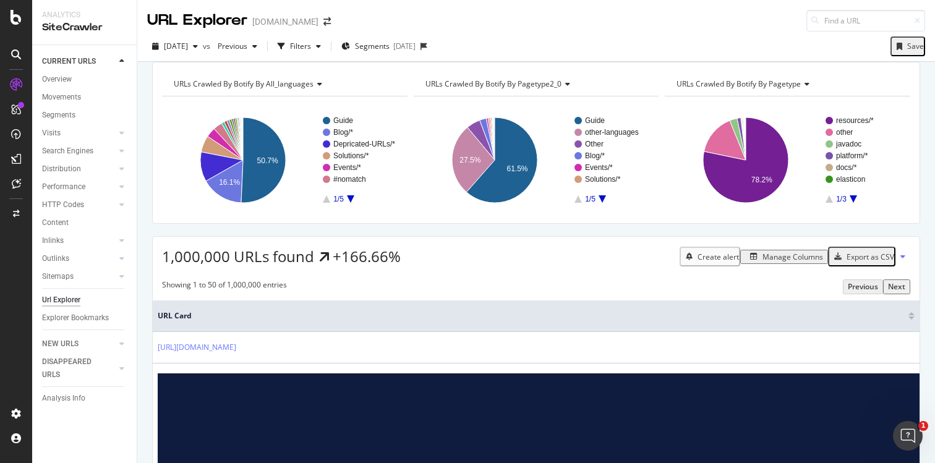
click at [525, 89] on span "URLs Crawled By Botify By pagetype2_0" at bounding box center [494, 84] width 136 height 11
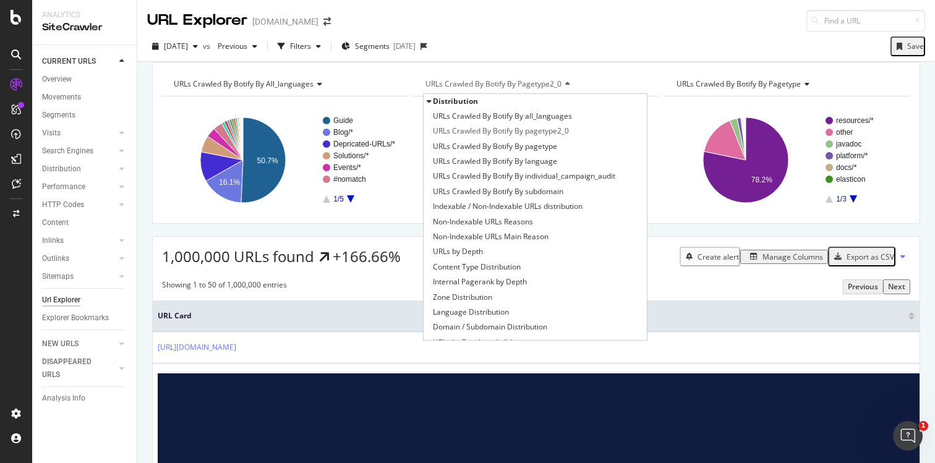
click at [541, 62] on div "URLs Crawled By Botify By all_languages Chart (by Value) Table Expand Export as…" at bounding box center [536, 62] width 798 height 0
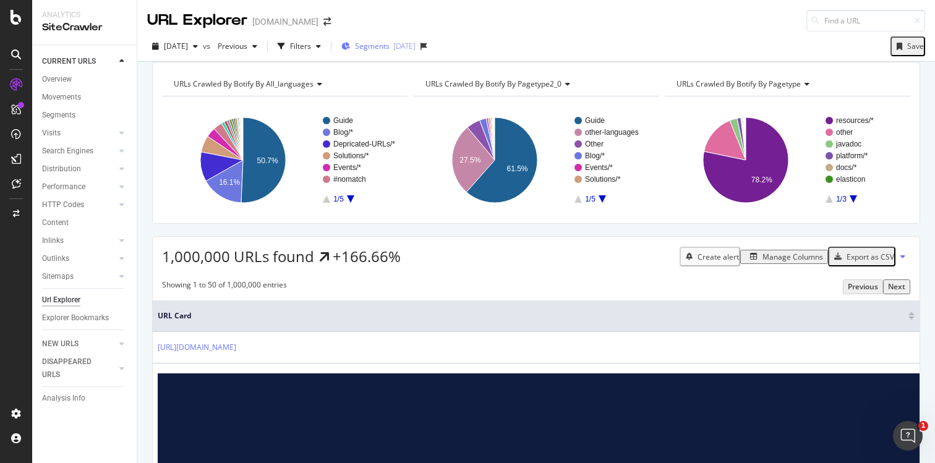
click at [390, 45] on span "Segments" at bounding box center [372, 46] width 35 height 11
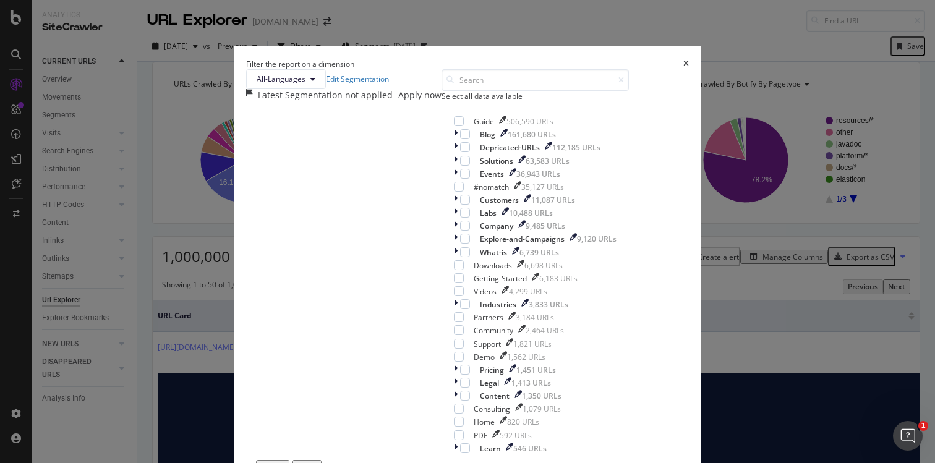
click at [653, 61] on div "Filter the report on a dimension All-Languages Edit Segmentation Latest Segment…" at bounding box center [467, 231] width 935 height 463
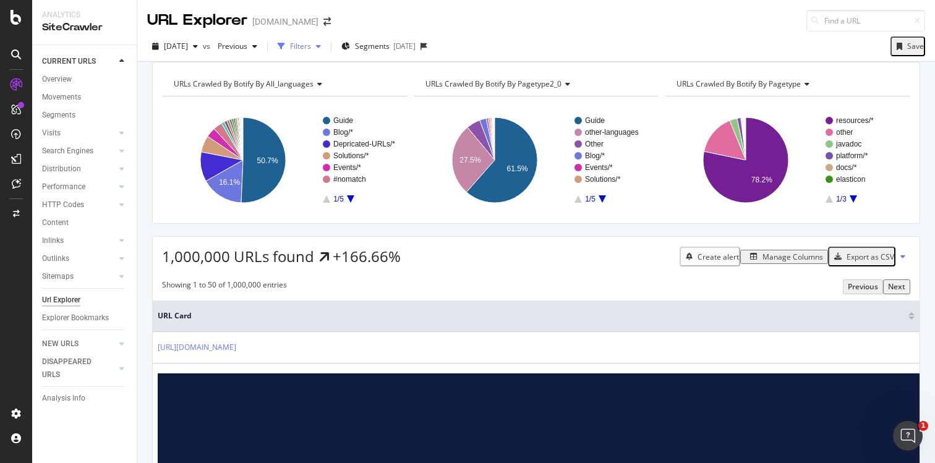
click at [311, 48] on div "Filters" at bounding box center [300, 46] width 21 height 11
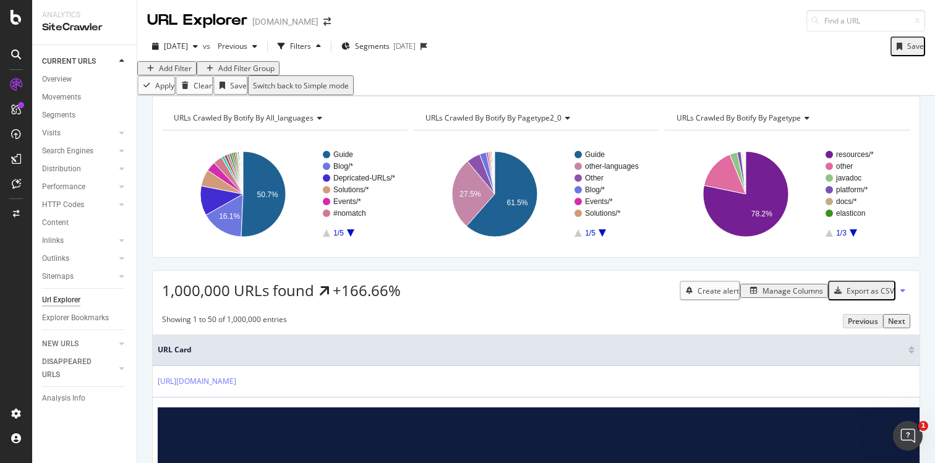
click at [171, 74] on div "Add Filter" at bounding box center [175, 68] width 33 height 11
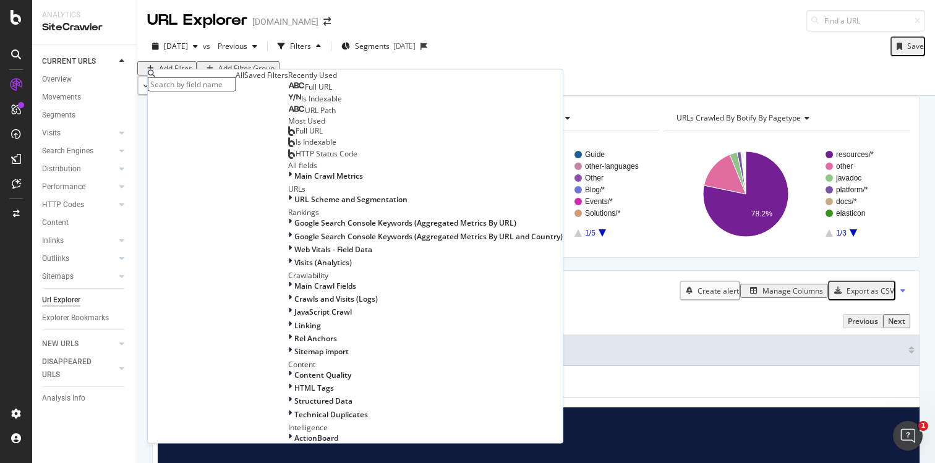
click at [305, 92] on span "Full URL" at bounding box center [318, 87] width 27 height 11
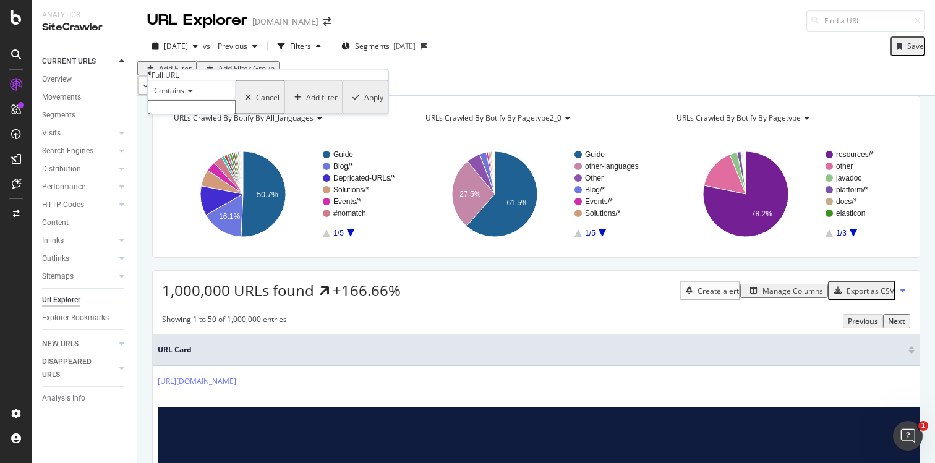
click at [213, 114] on input "text" at bounding box center [192, 107] width 88 height 14
type input "docs.elastic"
click at [364, 106] on div "Apply" at bounding box center [373, 101] width 19 height 11
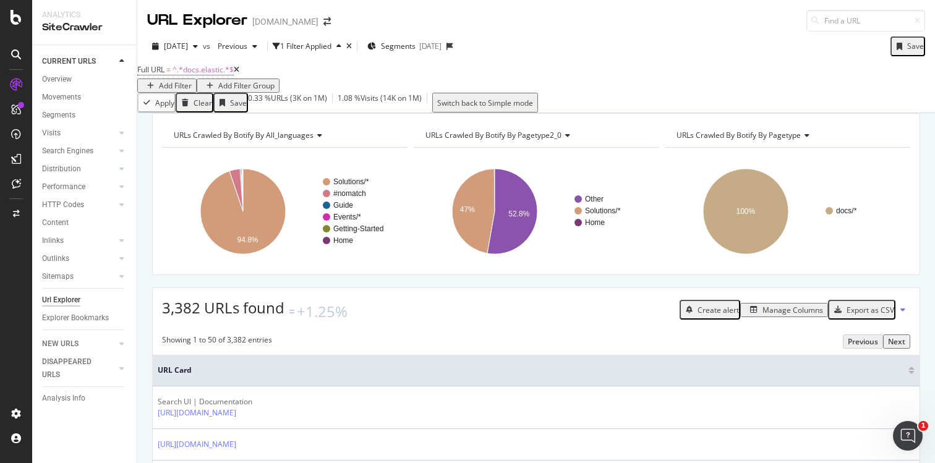
click at [859, 316] on div "Export as CSV" at bounding box center [871, 310] width 48 height 11
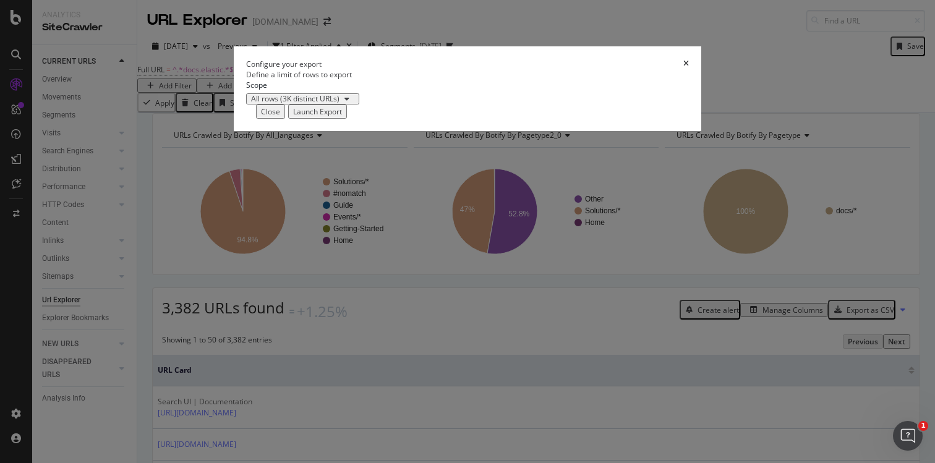
click at [342, 117] on div "Launch Export" at bounding box center [317, 111] width 49 height 11
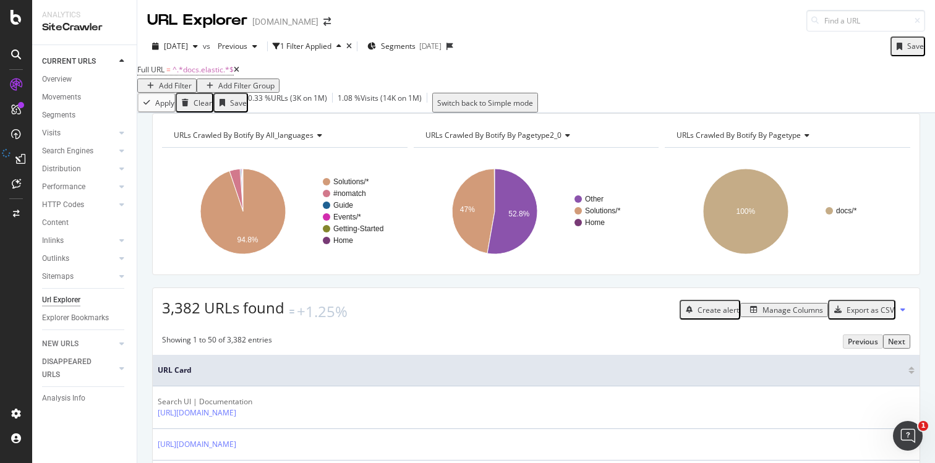
click at [768, 316] on div "Manage Columns" at bounding box center [793, 310] width 61 height 11
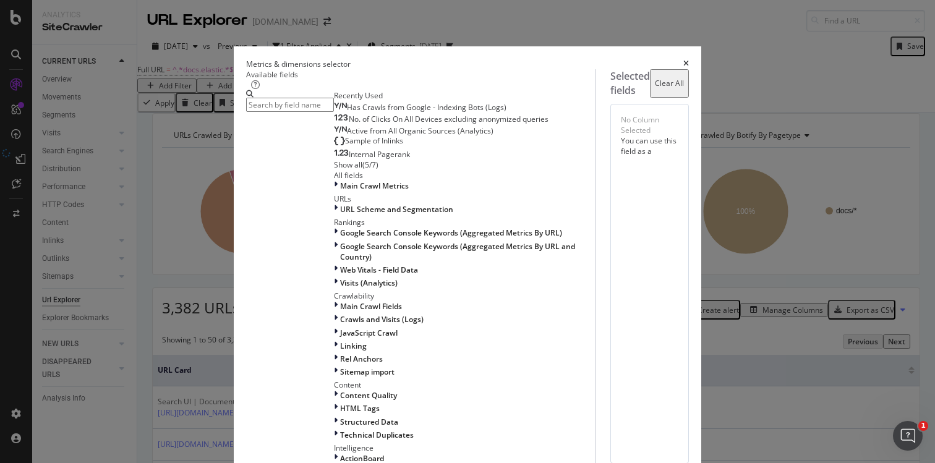
click at [689, 60] on icon "times" at bounding box center [687, 63] width 6 height 7
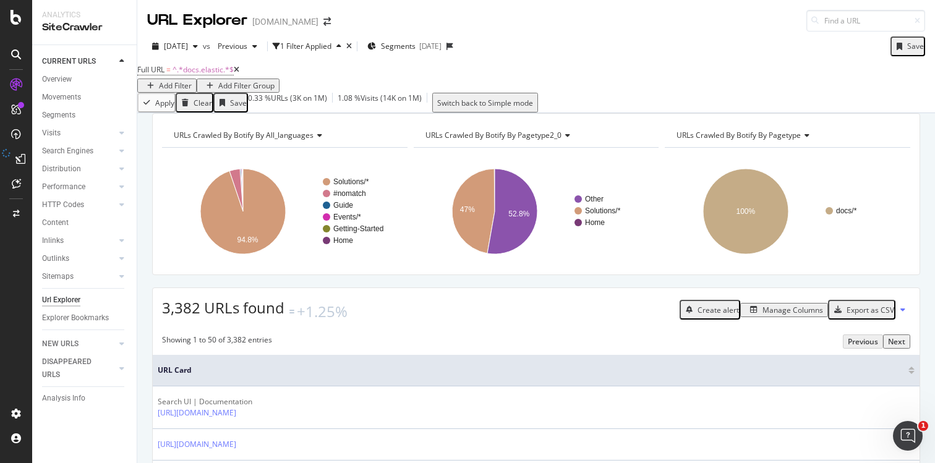
click at [790, 316] on div "Manage Columns" at bounding box center [793, 310] width 61 height 11
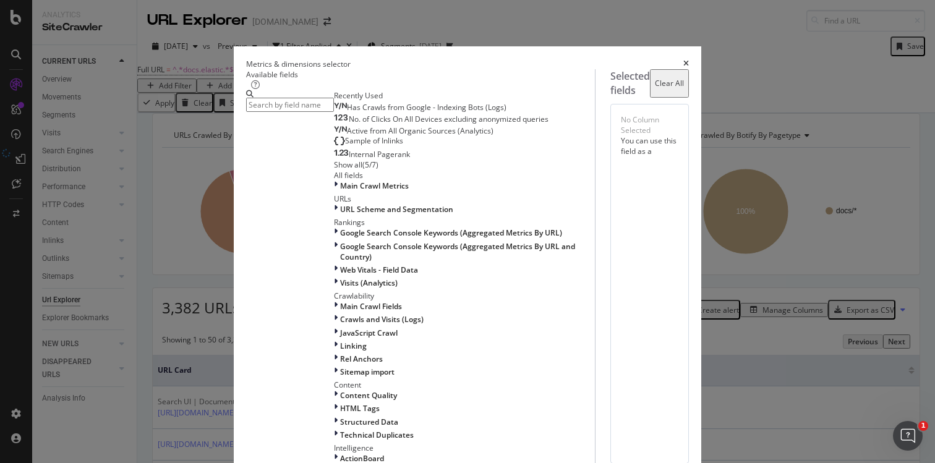
click at [296, 112] on input "modal" at bounding box center [290, 105] width 88 height 14
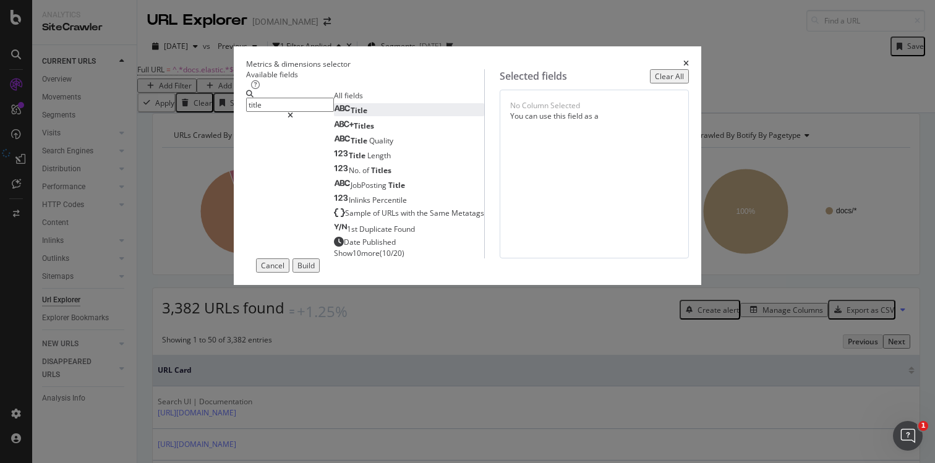
click at [334, 116] on div "Title" at bounding box center [350, 110] width 33 height 11
click at [374, 85] on div "Available fields" at bounding box center [365, 79] width 238 height 21
drag, startPoint x: 269, startPoint y: 111, endPoint x: 215, endPoint y: 111, distance: 53.8
click at [246, 112] on div "title" at bounding box center [290, 174] width 88 height 168
click at [267, 110] on input "title" at bounding box center [290, 105] width 88 height 14
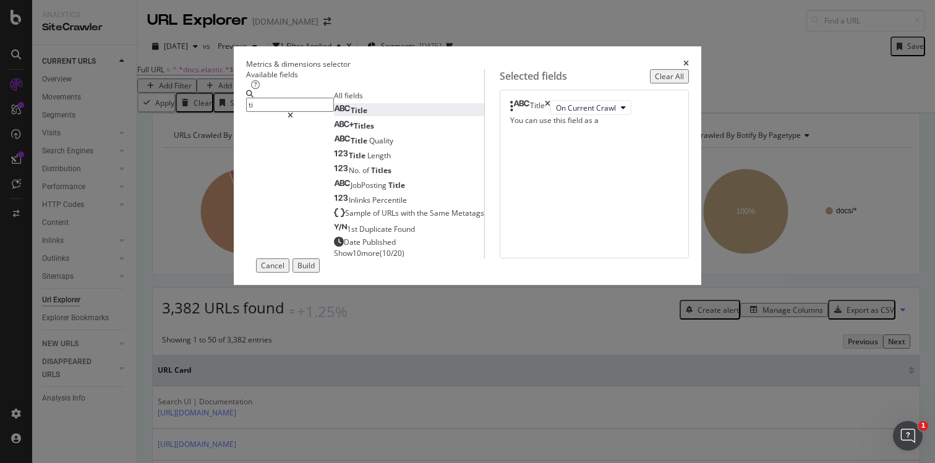
type input "t"
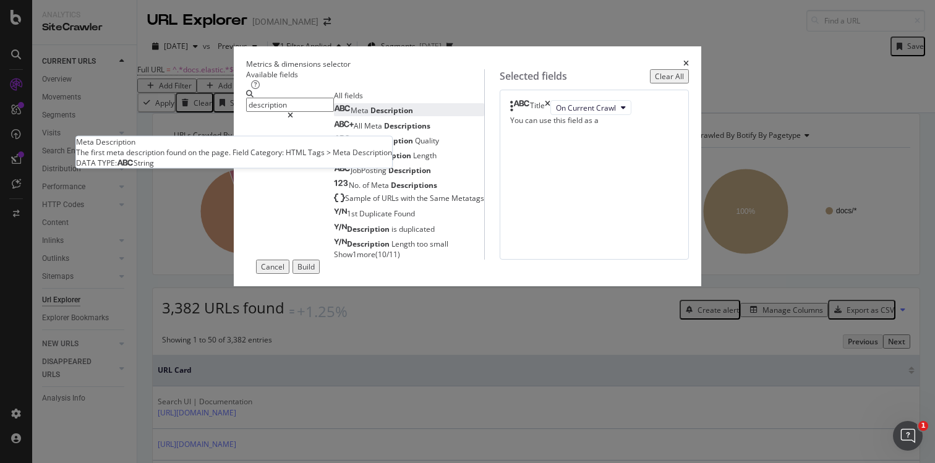
click at [371, 116] on span "Description" at bounding box center [392, 110] width 43 height 11
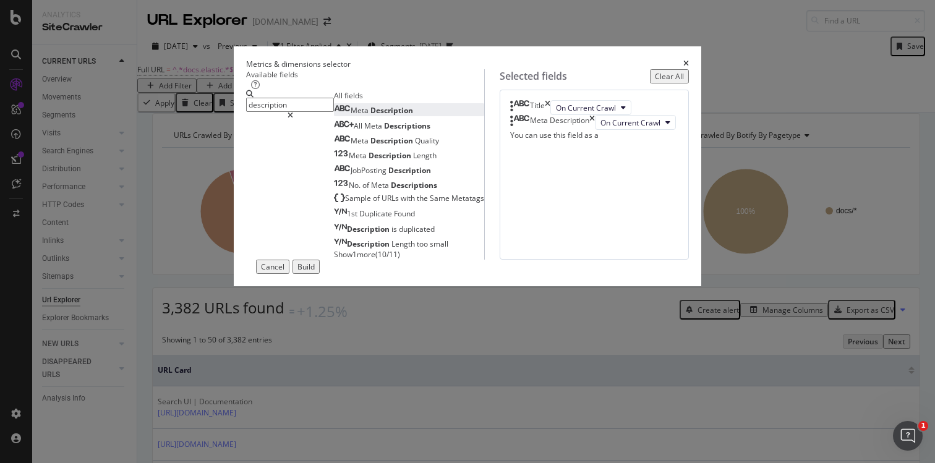
drag, startPoint x: 337, startPoint y: 108, endPoint x: 212, endPoint y: 112, distance: 124.4
click at [246, 111] on div "description" at bounding box center [290, 104] width 88 height 29
drag, startPoint x: 295, startPoint y: 114, endPoint x: 205, endPoint y: 113, distance: 90.3
click at [246, 113] on div "description" at bounding box center [290, 175] width 88 height 170
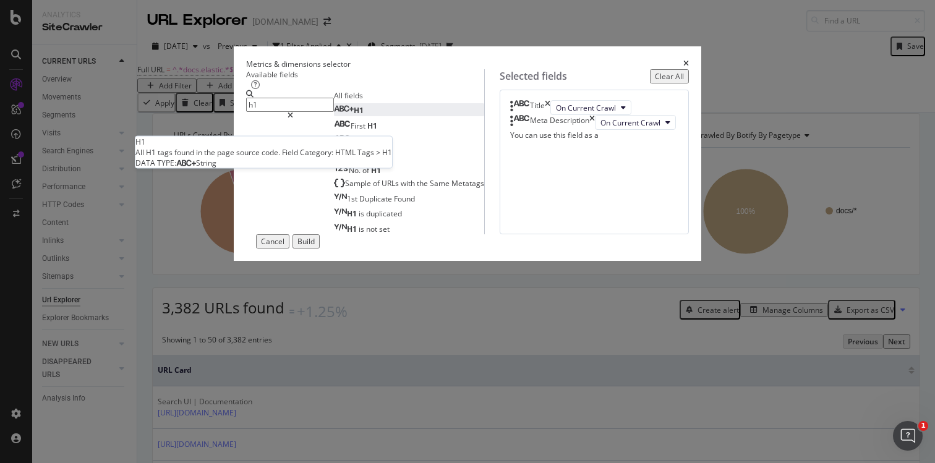
type input "h1"
click at [354, 116] on span "H1" at bounding box center [359, 110] width 10 height 11
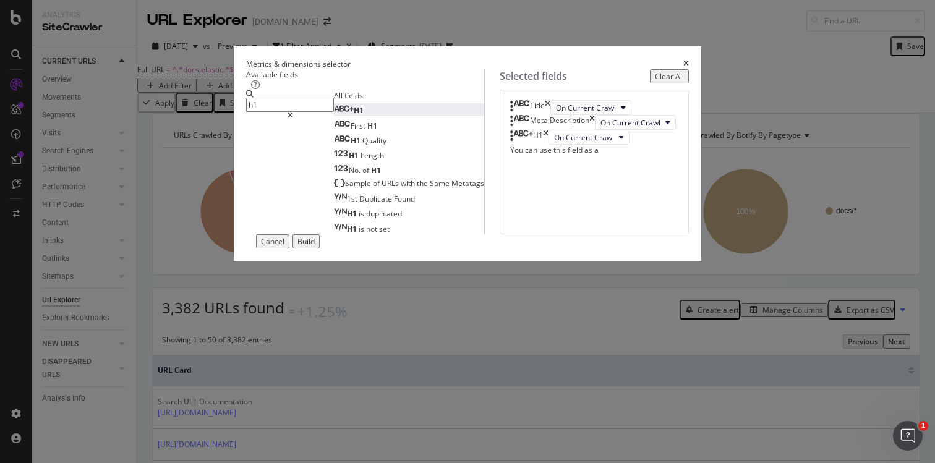
click at [315, 247] on div "Build" at bounding box center [306, 241] width 17 height 11
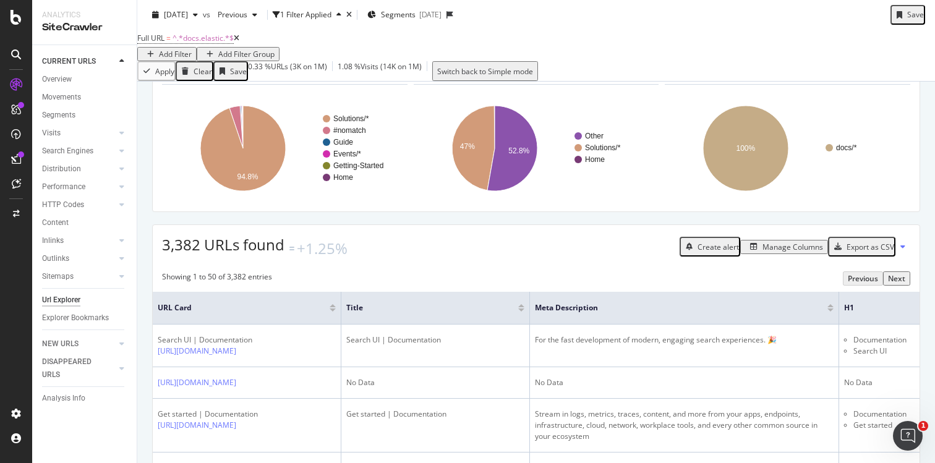
click at [893, 252] on div "Export as CSV" at bounding box center [871, 247] width 48 height 11
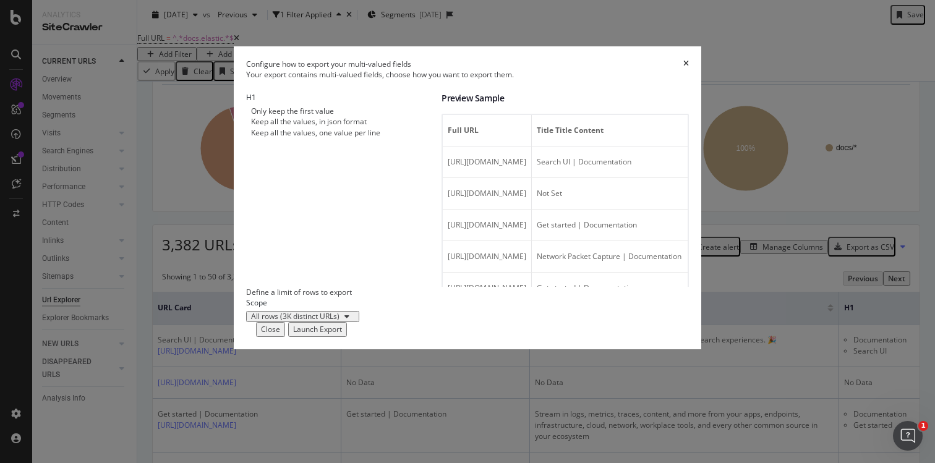
click at [324, 127] on div "Keep all the values, in json format" at bounding box center [309, 121] width 116 height 11
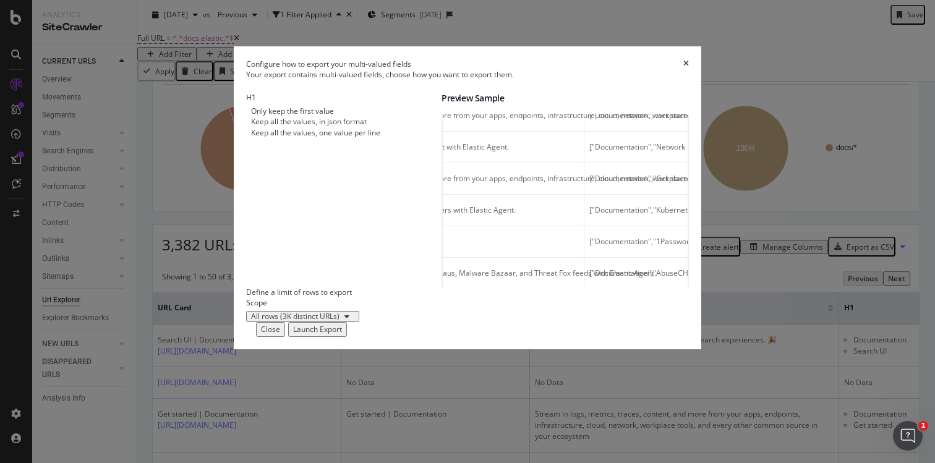
scroll to position [123, 0]
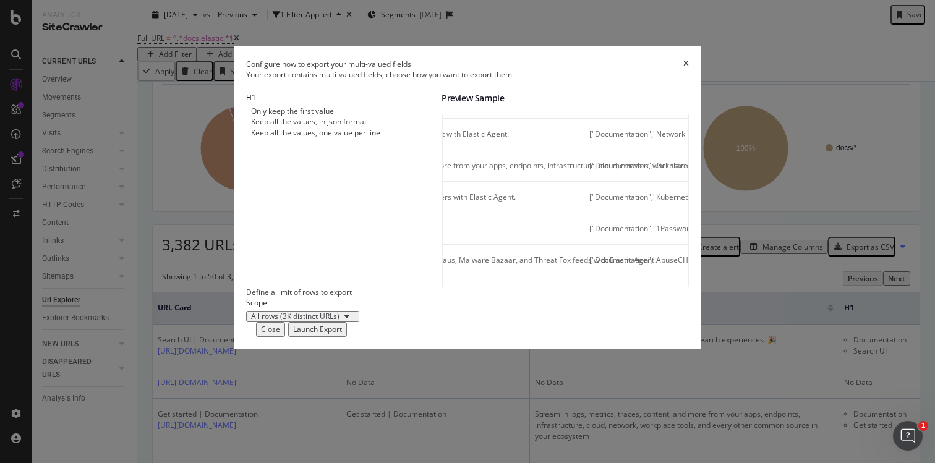
click at [342, 335] on div "Launch Export" at bounding box center [317, 329] width 49 height 11
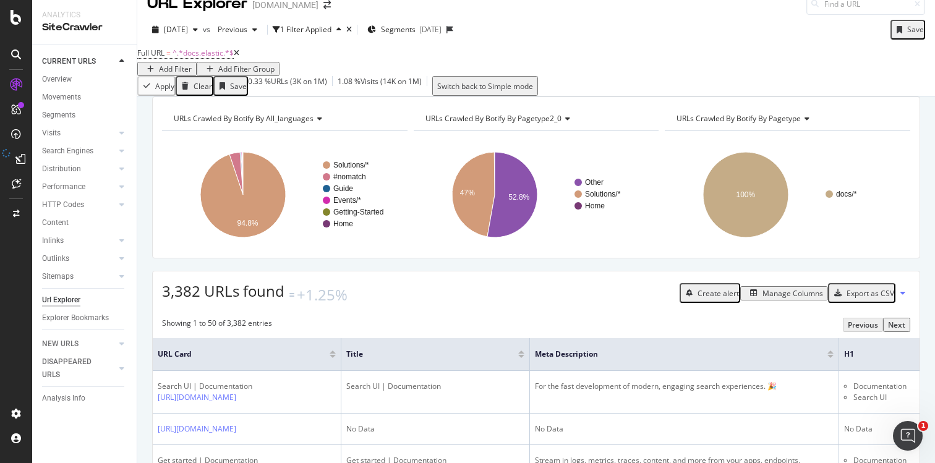
scroll to position [0, 0]
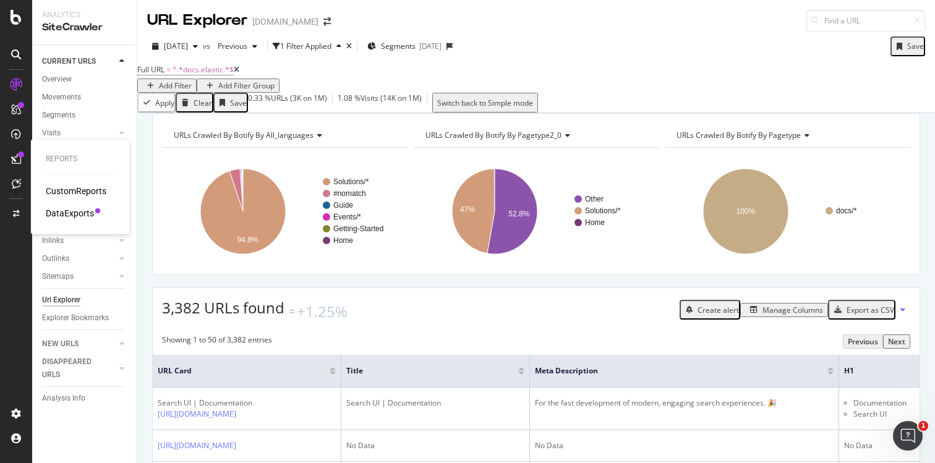
click at [75, 211] on div "DataExports" at bounding box center [70, 213] width 48 height 12
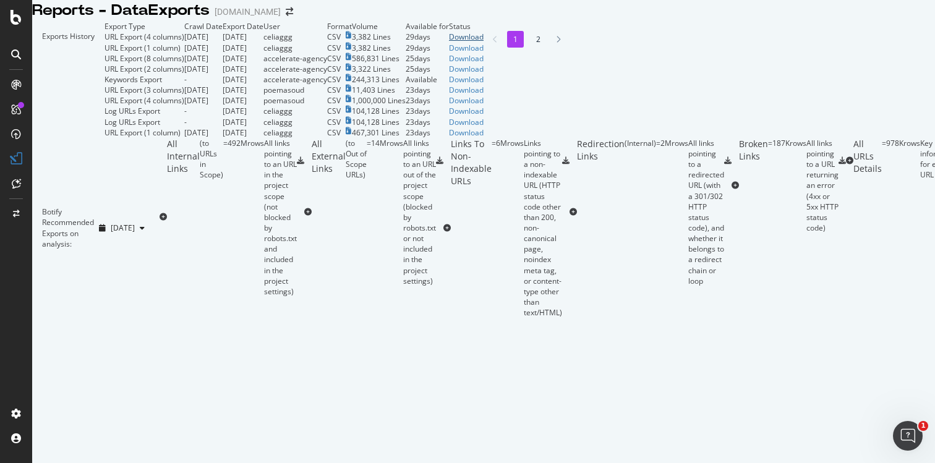
click at [484, 42] on div "Download" at bounding box center [466, 37] width 35 height 11
